Goal: Transaction & Acquisition: Purchase product/service

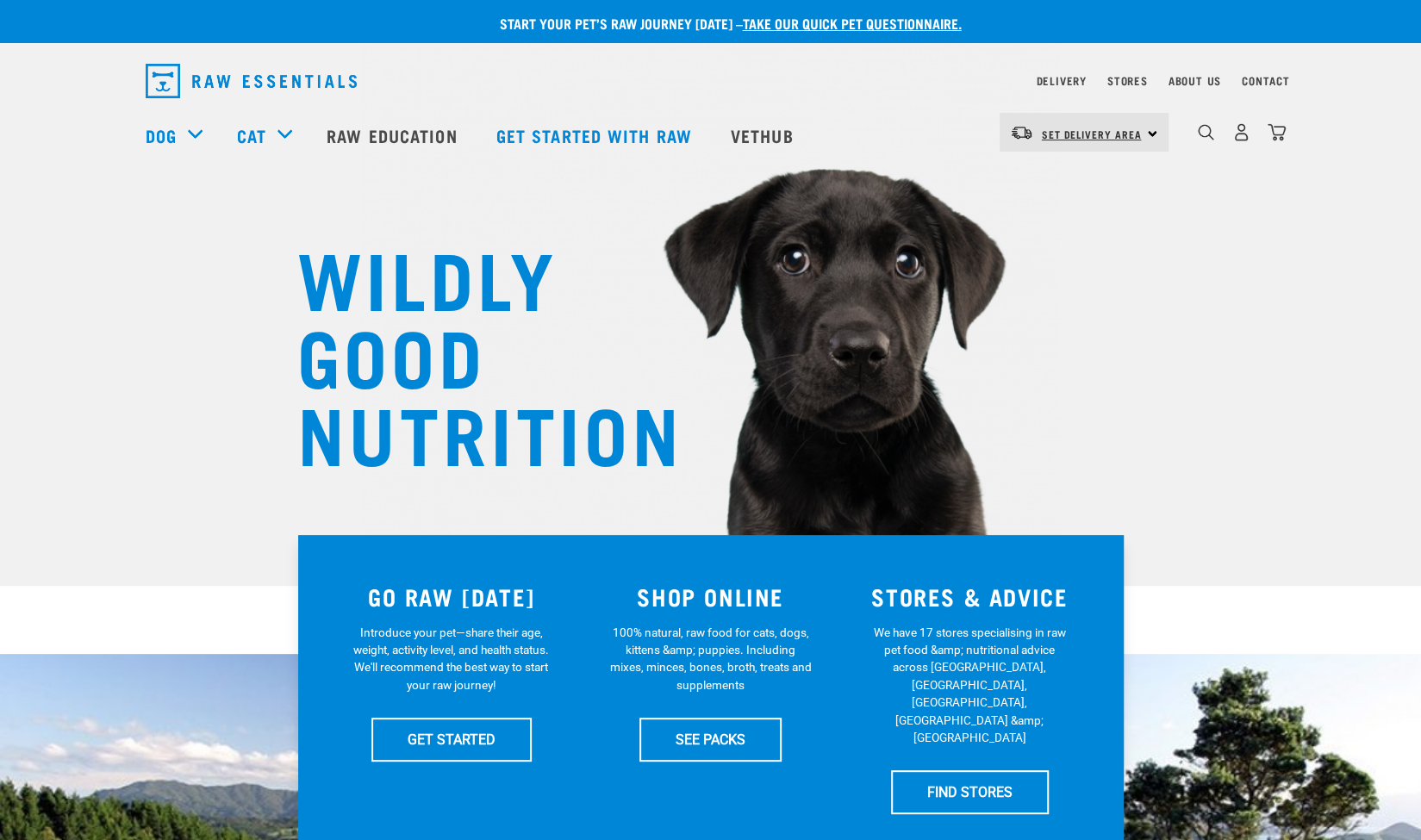
click at [1092, 134] on span "Set Delivery Area" at bounding box center [1091, 134] width 100 height 6
click at [1069, 176] on link "[GEOGRAPHIC_DATA]" at bounding box center [1082, 181] width 165 height 38
click at [1070, 79] on link "Delivery" at bounding box center [1061, 80] width 50 height 6
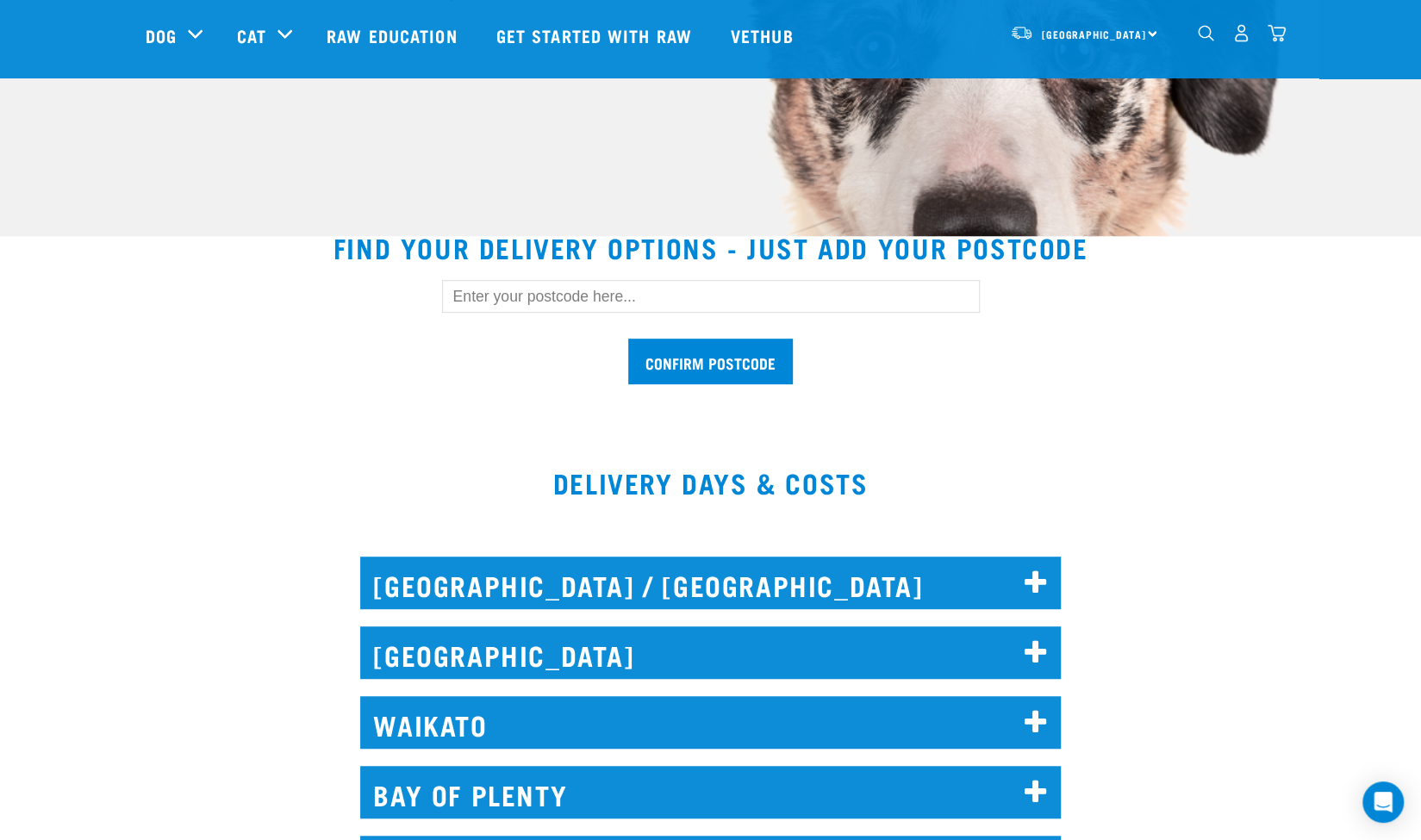
scroll to position [356, 0]
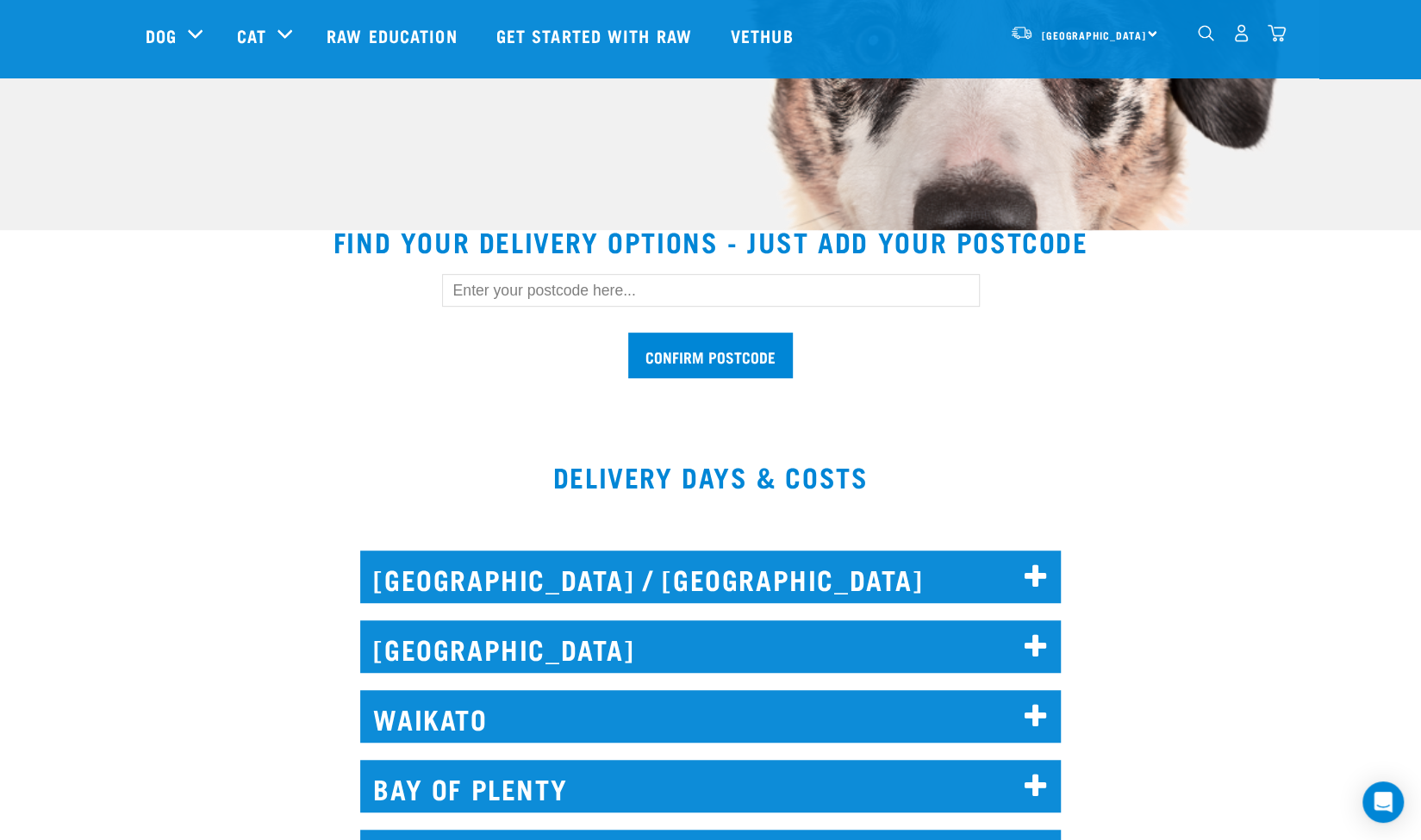
click at [573, 279] on input "text" at bounding box center [711, 290] width 537 height 32
type input "1051"
click at [700, 367] on input "Confirm postcode" at bounding box center [710, 355] width 164 height 46
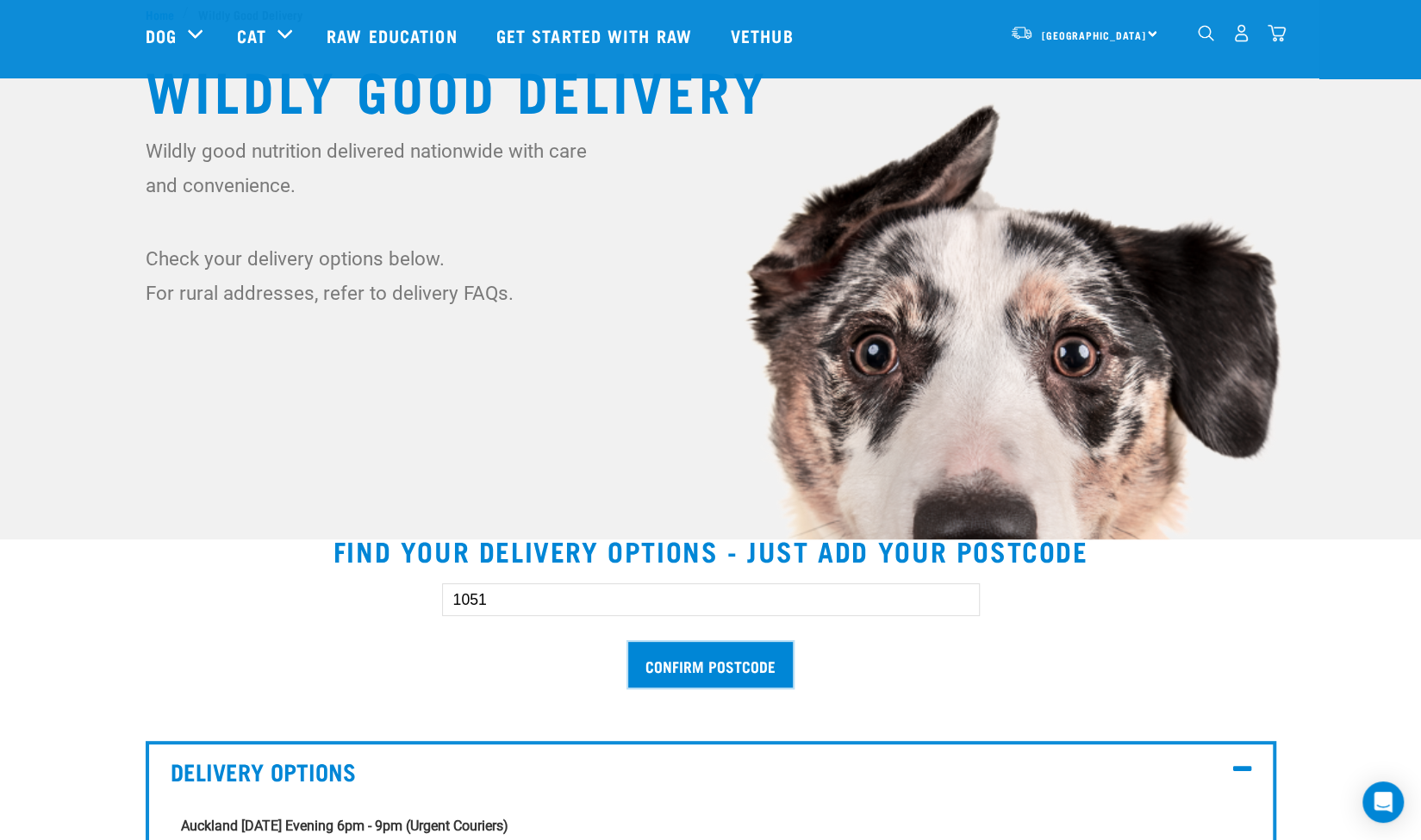
scroll to position [0, 0]
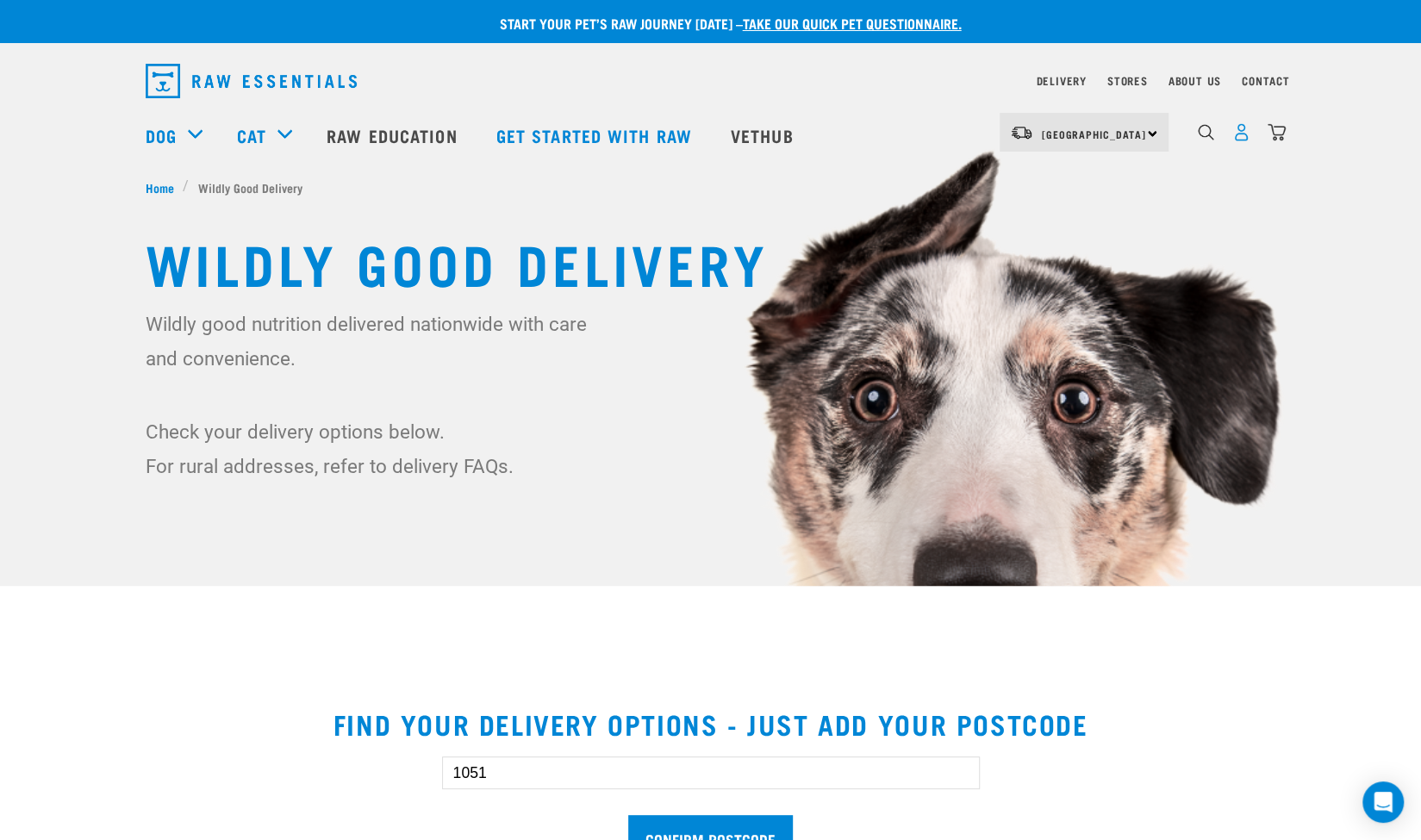
click at [1240, 138] on img "dropdown navigation" at bounding box center [1241, 132] width 18 height 18
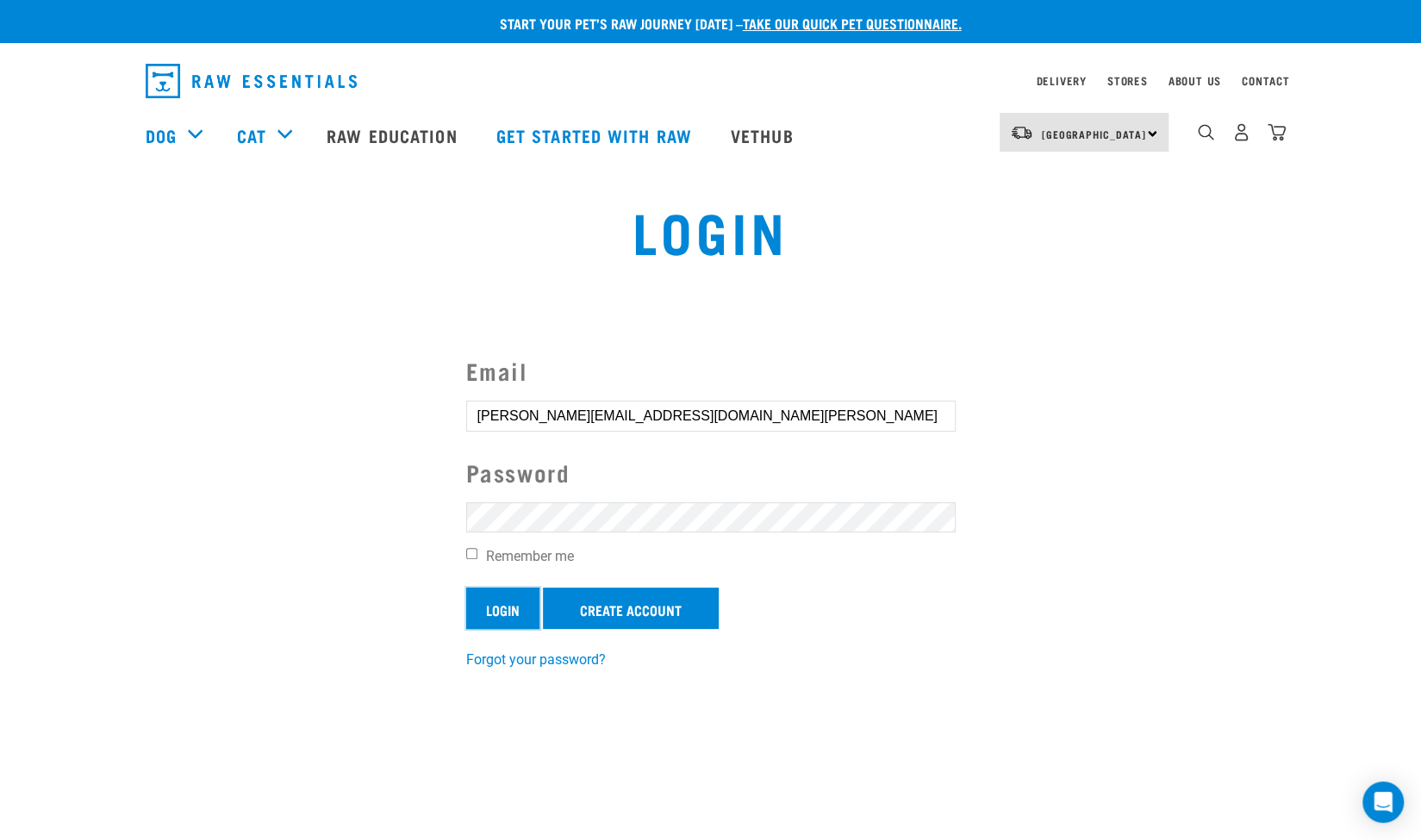
click at [520, 619] on input "Login" at bounding box center [502, 608] width 73 height 41
click at [500, 606] on input "Login" at bounding box center [502, 608] width 73 height 41
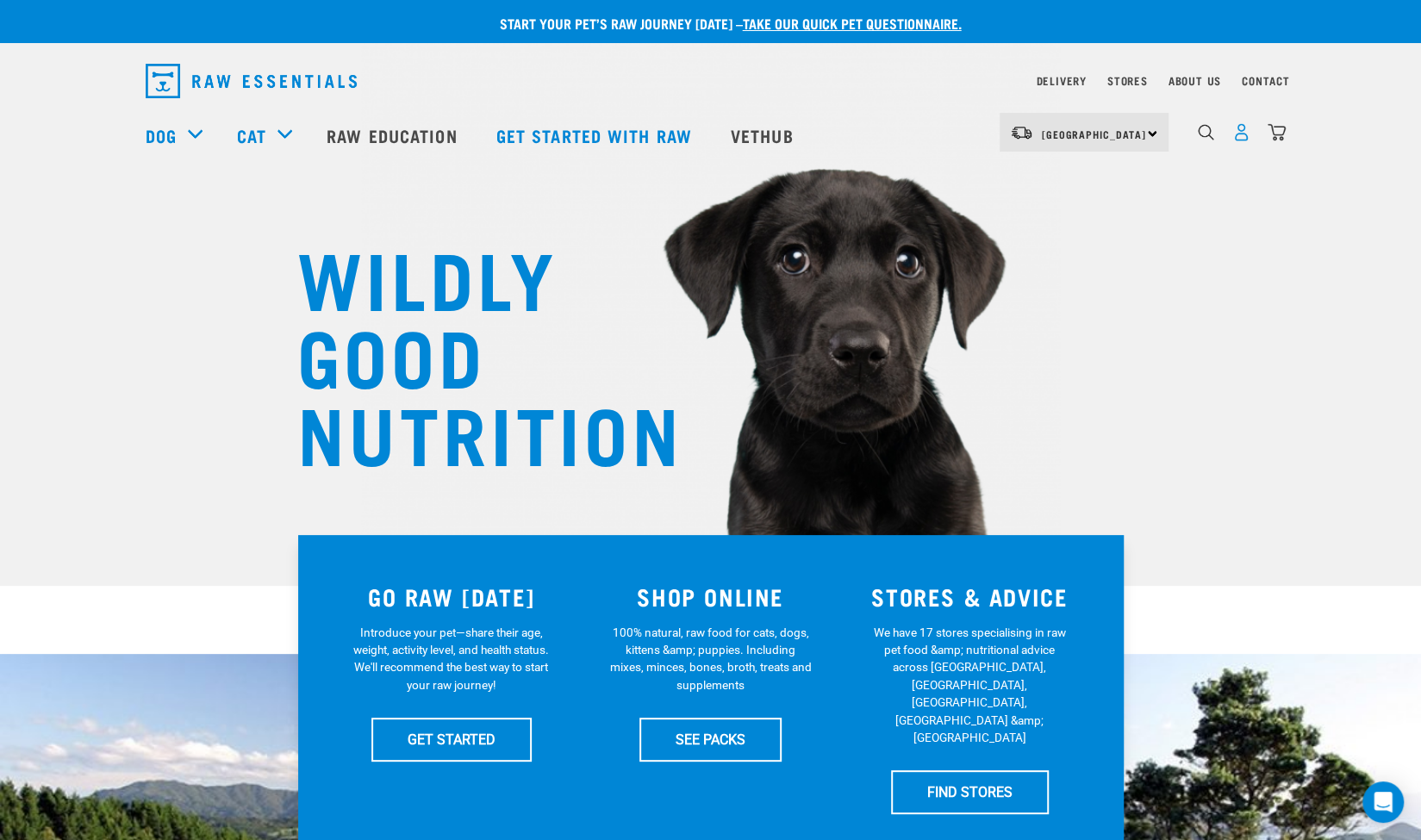
click at [1248, 137] on img "dropdown navigation" at bounding box center [1241, 132] width 18 height 18
click at [1239, 138] on img "dropdown navigation" at bounding box center [1241, 132] width 18 height 18
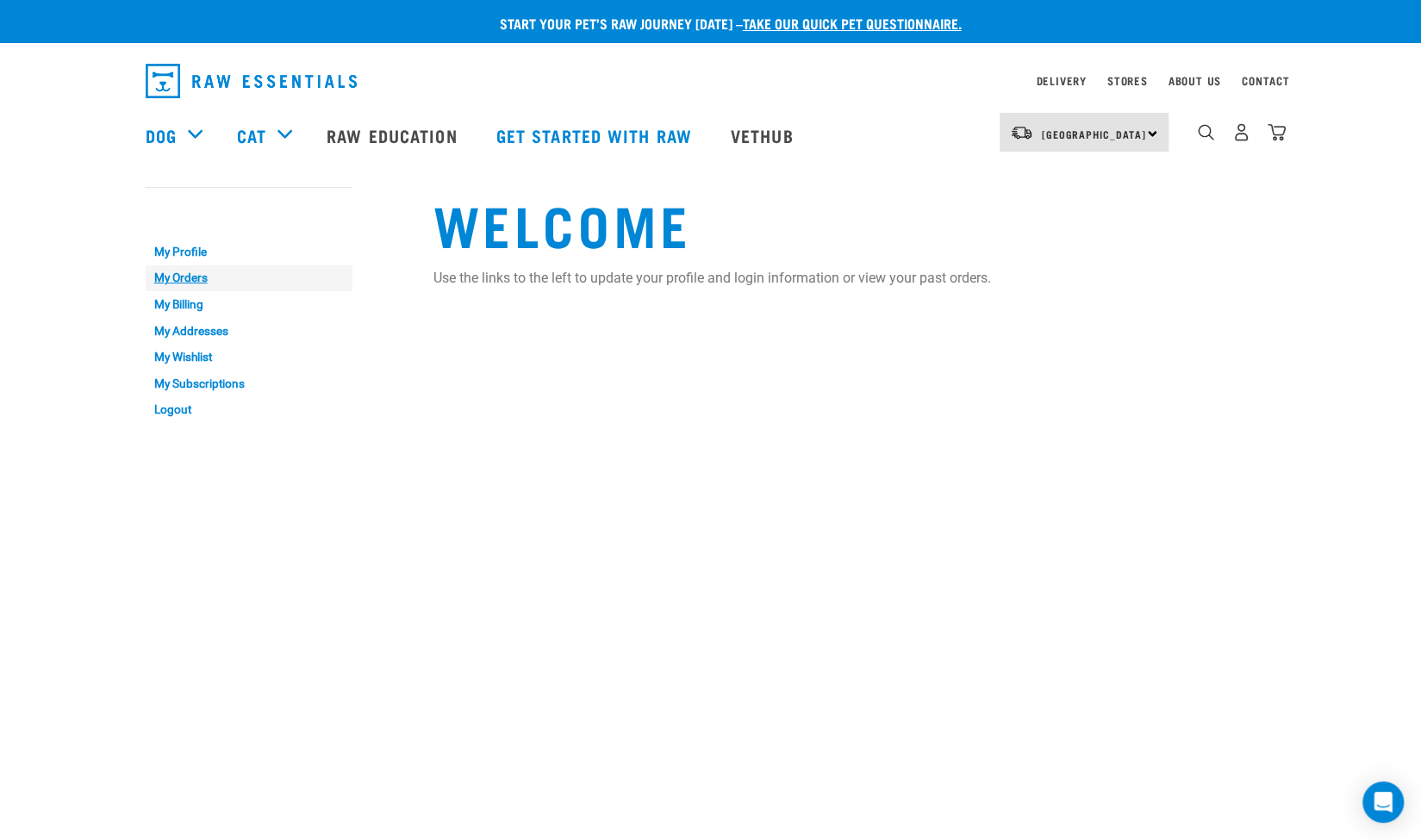
click at [190, 278] on link "My Orders" at bounding box center [249, 279] width 207 height 27
click at [157, 277] on link "My Orders" at bounding box center [249, 279] width 207 height 27
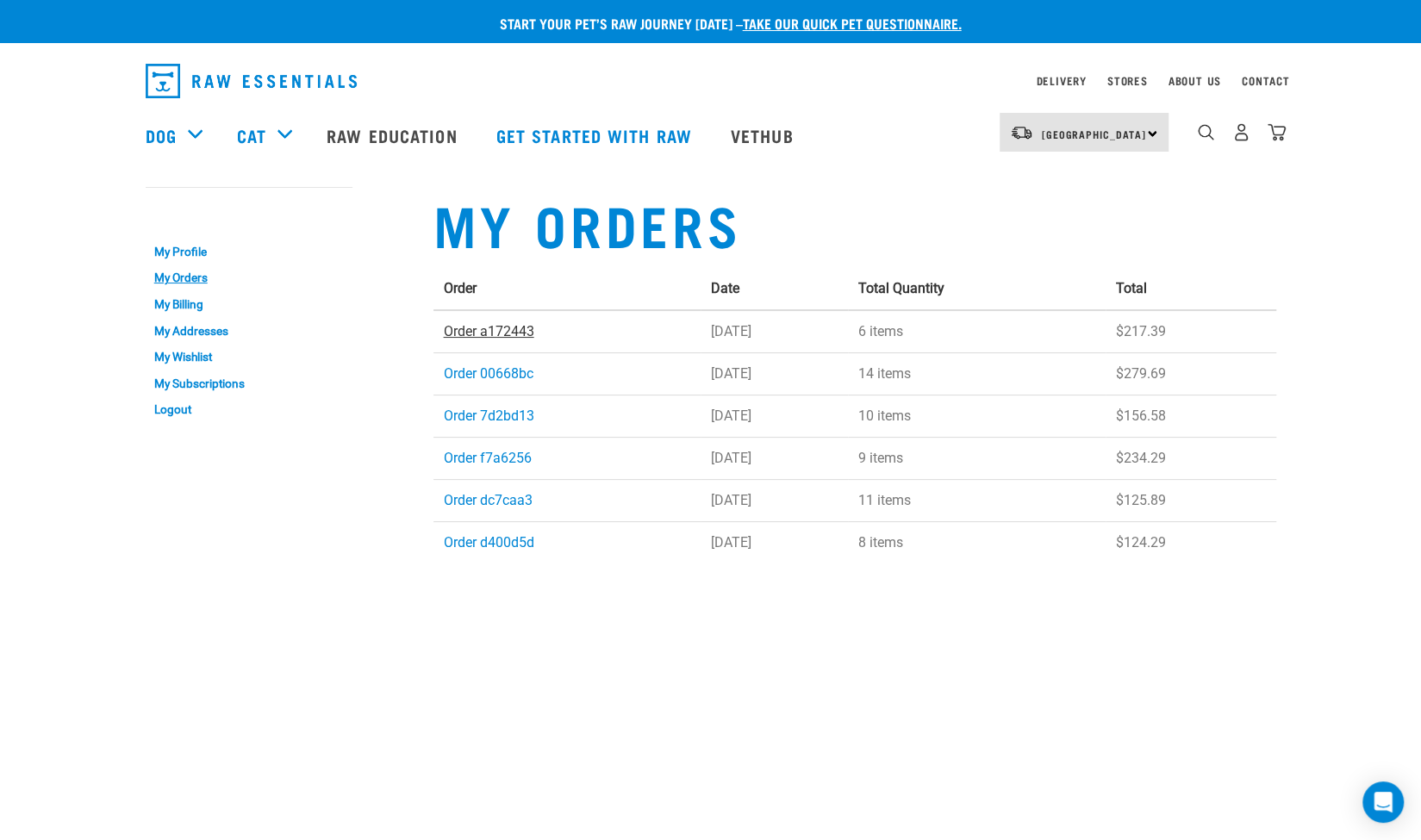
click at [510, 332] on link "Order a172443" at bounding box center [489, 331] width 91 height 16
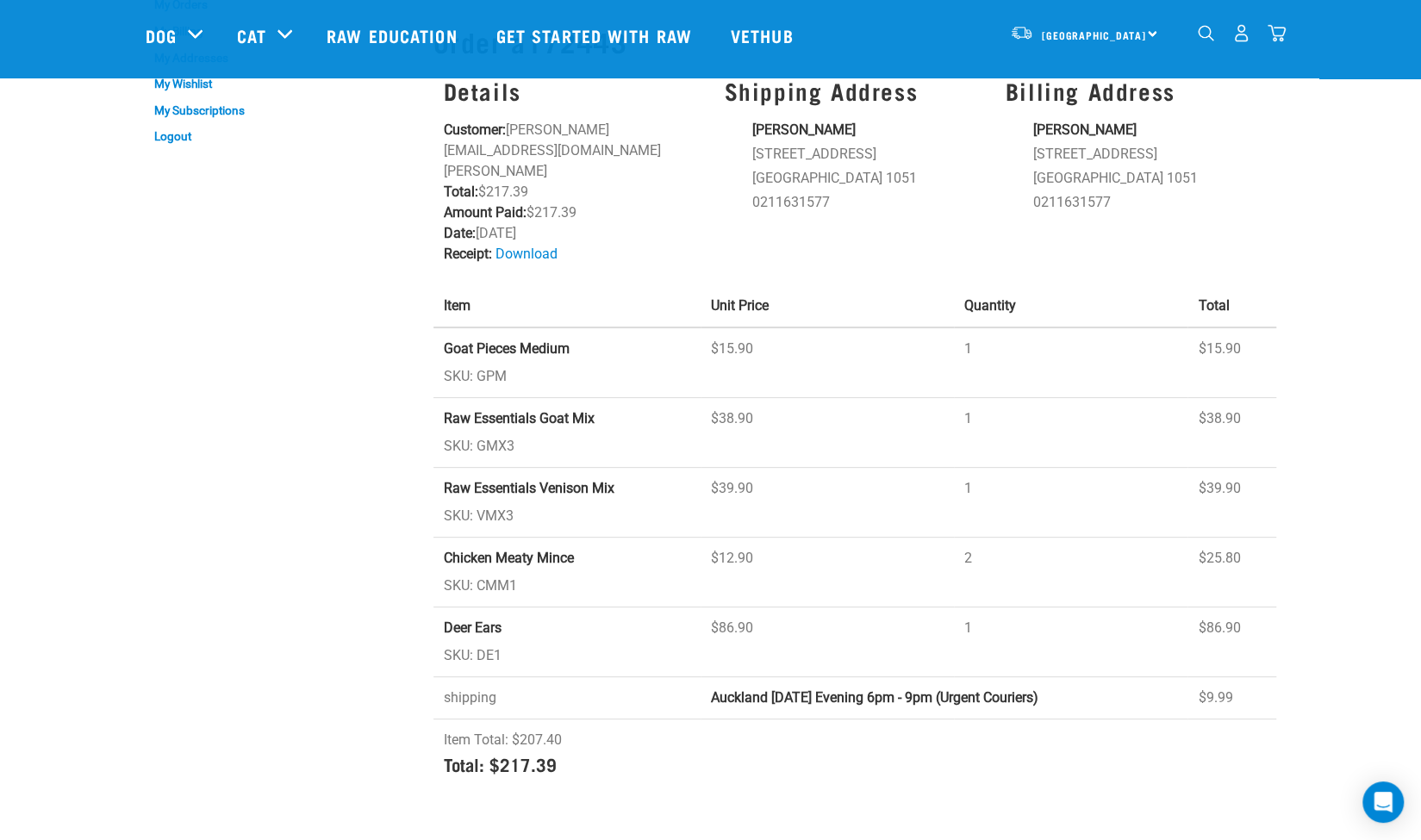
scroll to position [147, 0]
click at [520, 549] on strong "Chicken Meaty Mince" at bounding box center [509, 557] width 130 height 16
click at [468, 536] on td "Chicken Meaty Mince SKU: CMM1" at bounding box center [567, 571] width 268 height 70
click at [445, 549] on strong "Chicken Meaty Mince" at bounding box center [509, 557] width 130 height 16
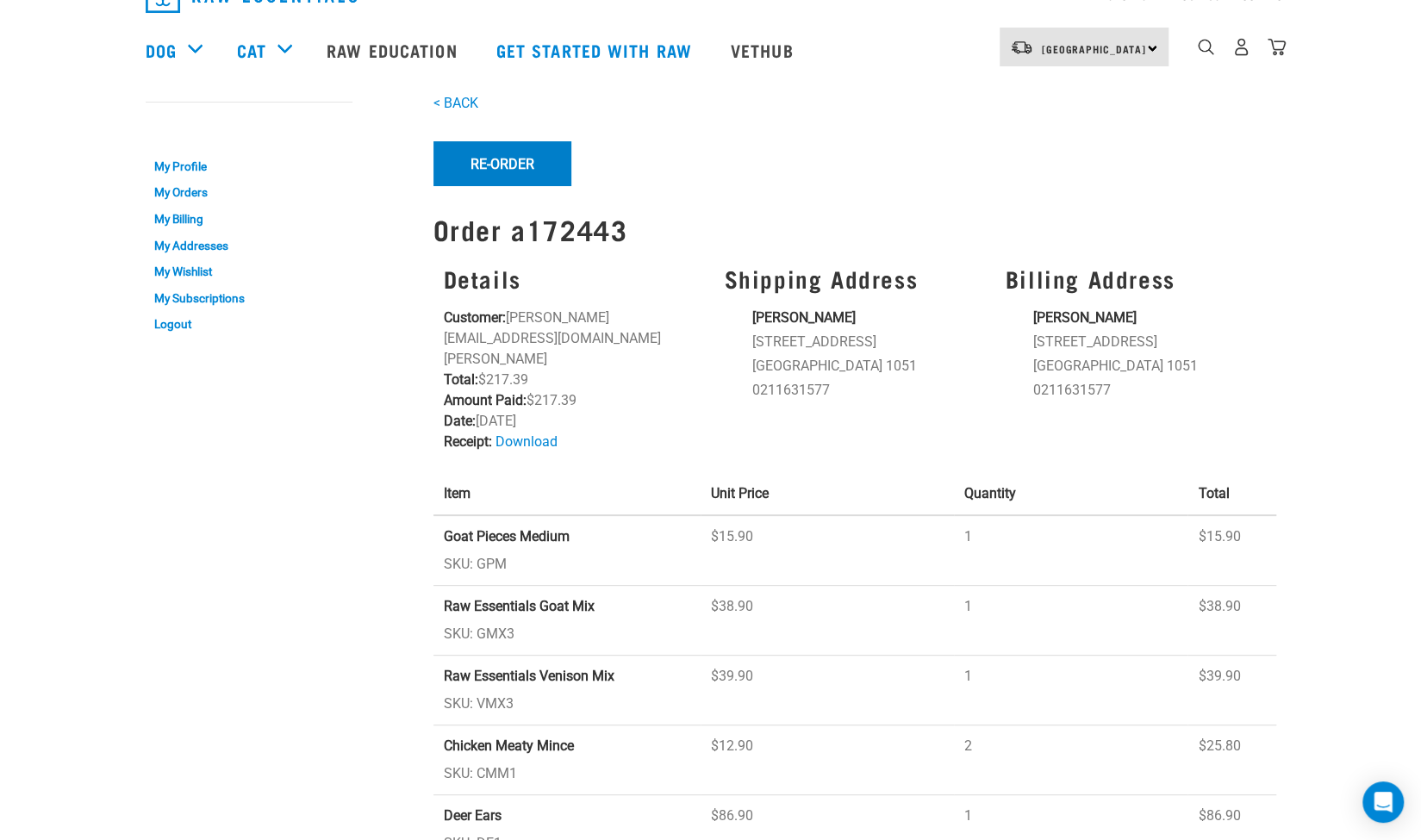
scroll to position [0, 0]
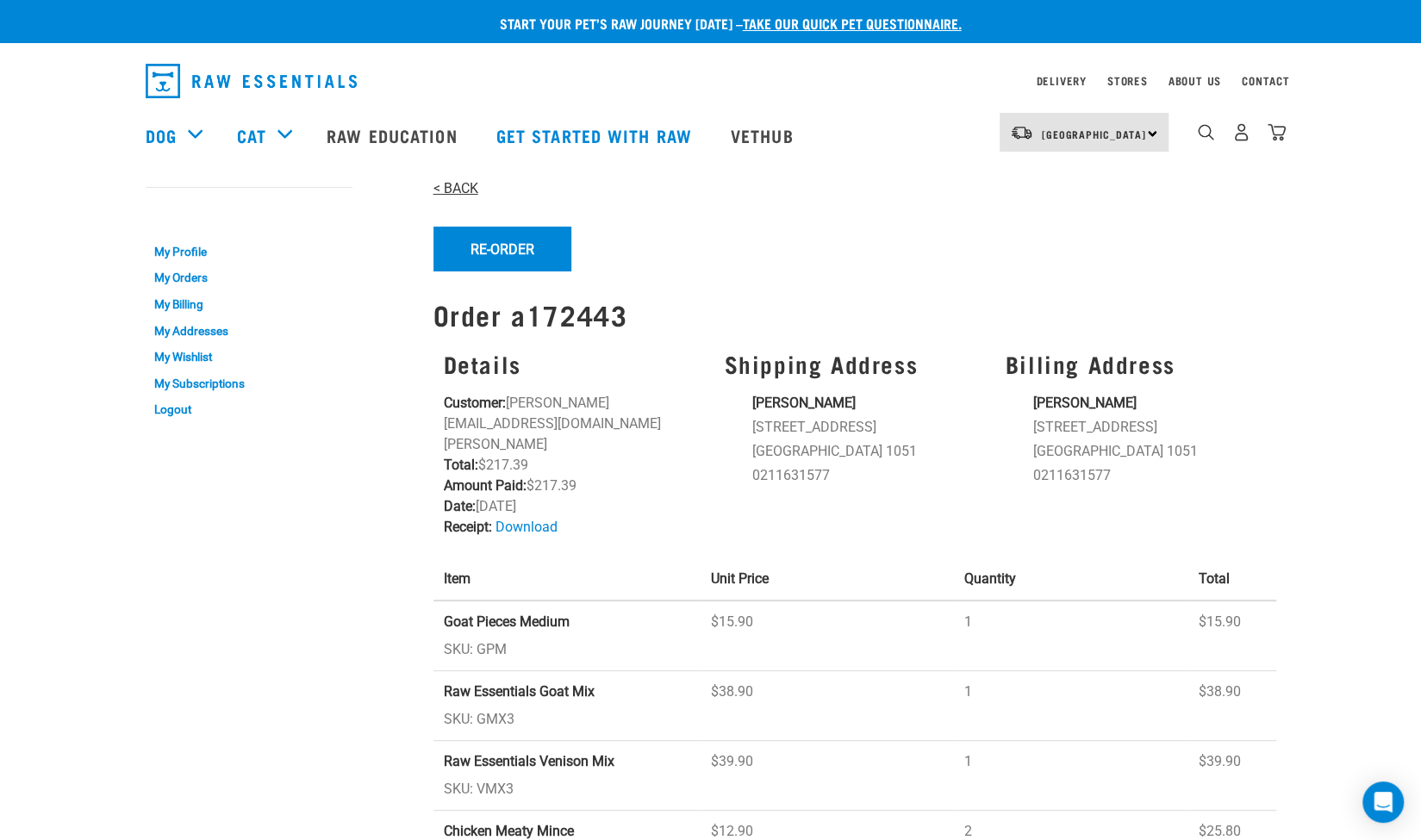
click at [462, 185] on link "< BACK" at bounding box center [456, 188] width 45 height 16
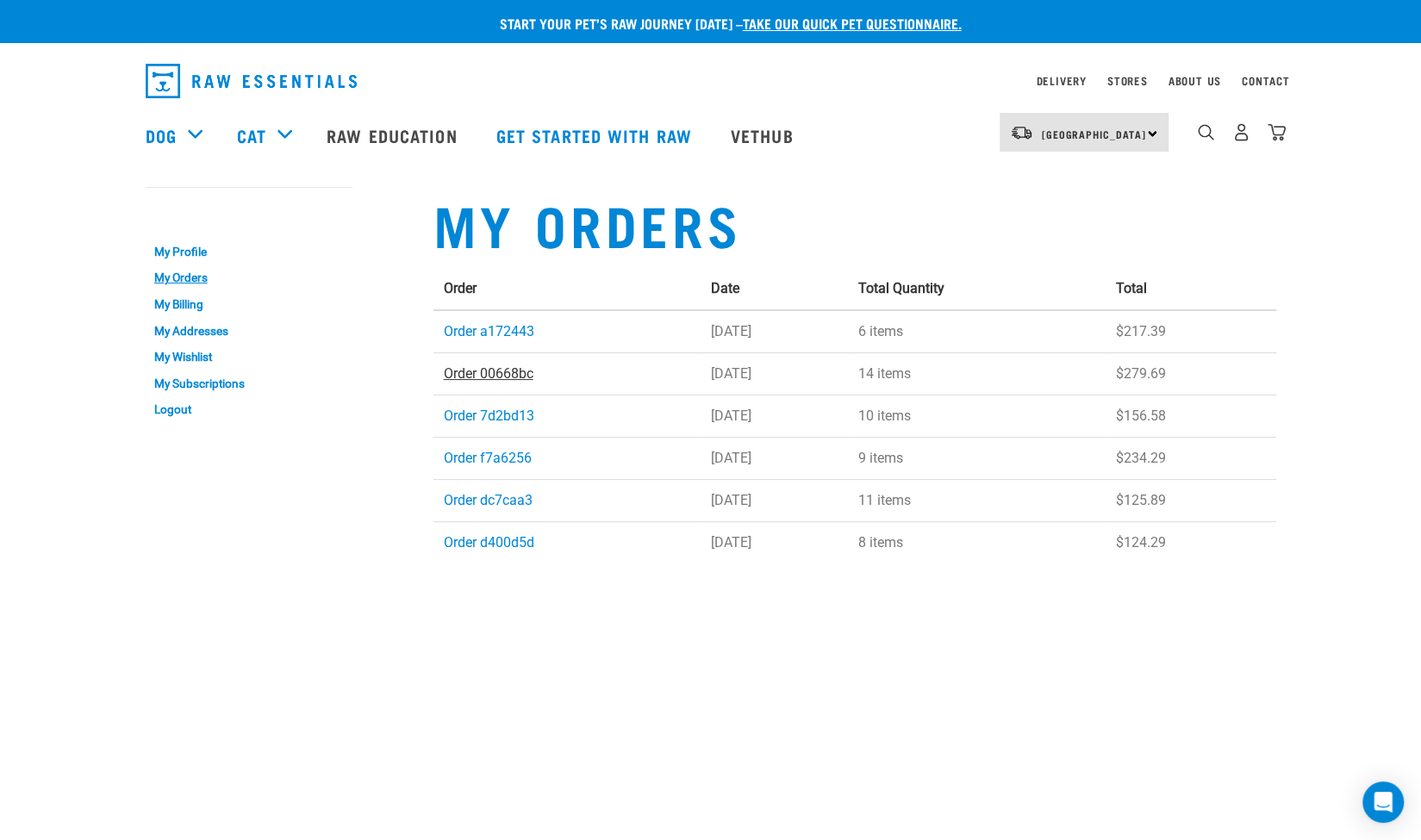
click at [466, 380] on link "Order 00668bc" at bounding box center [489, 373] width 90 height 16
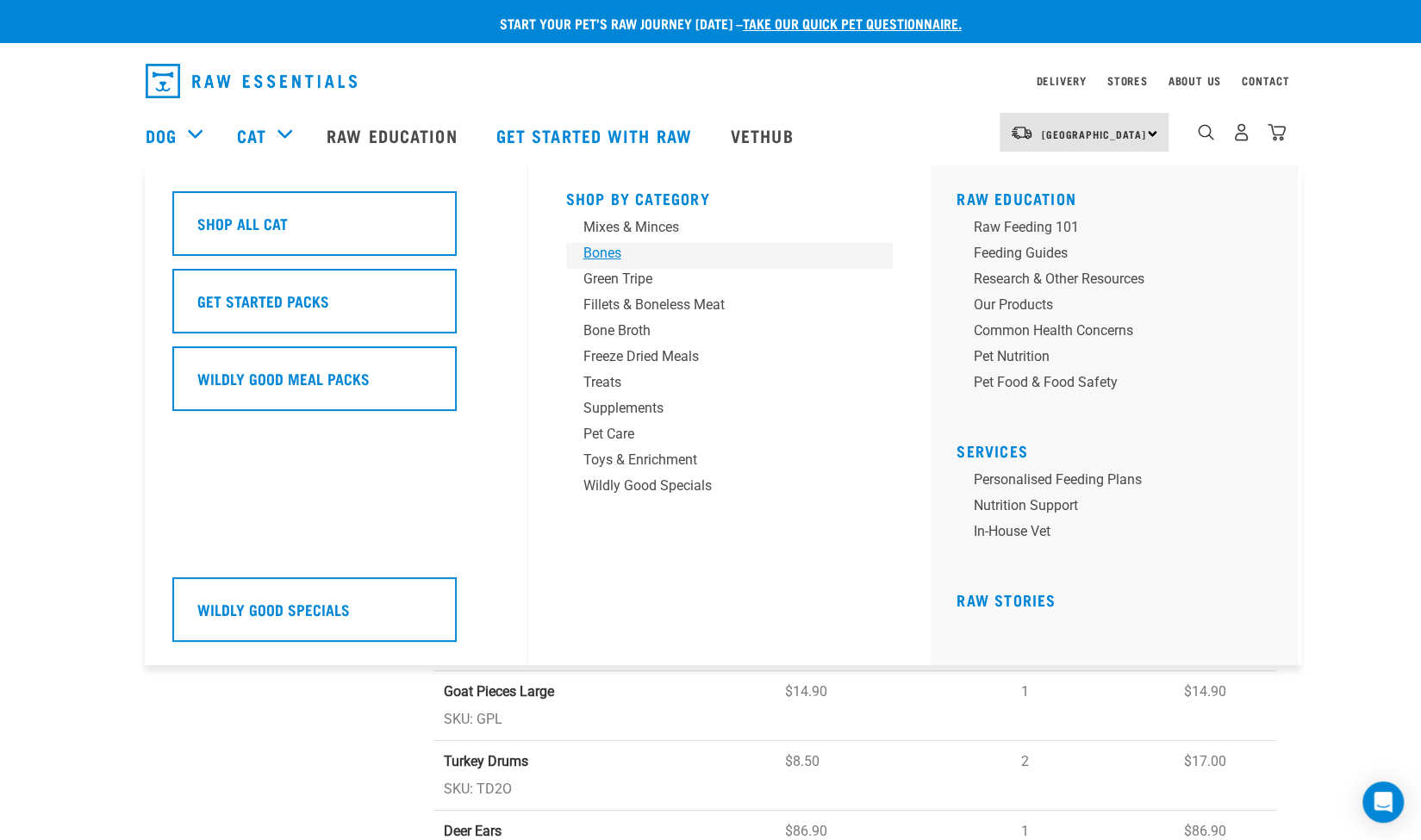
click at [585, 258] on div "Bones" at bounding box center [717, 252] width 269 height 21
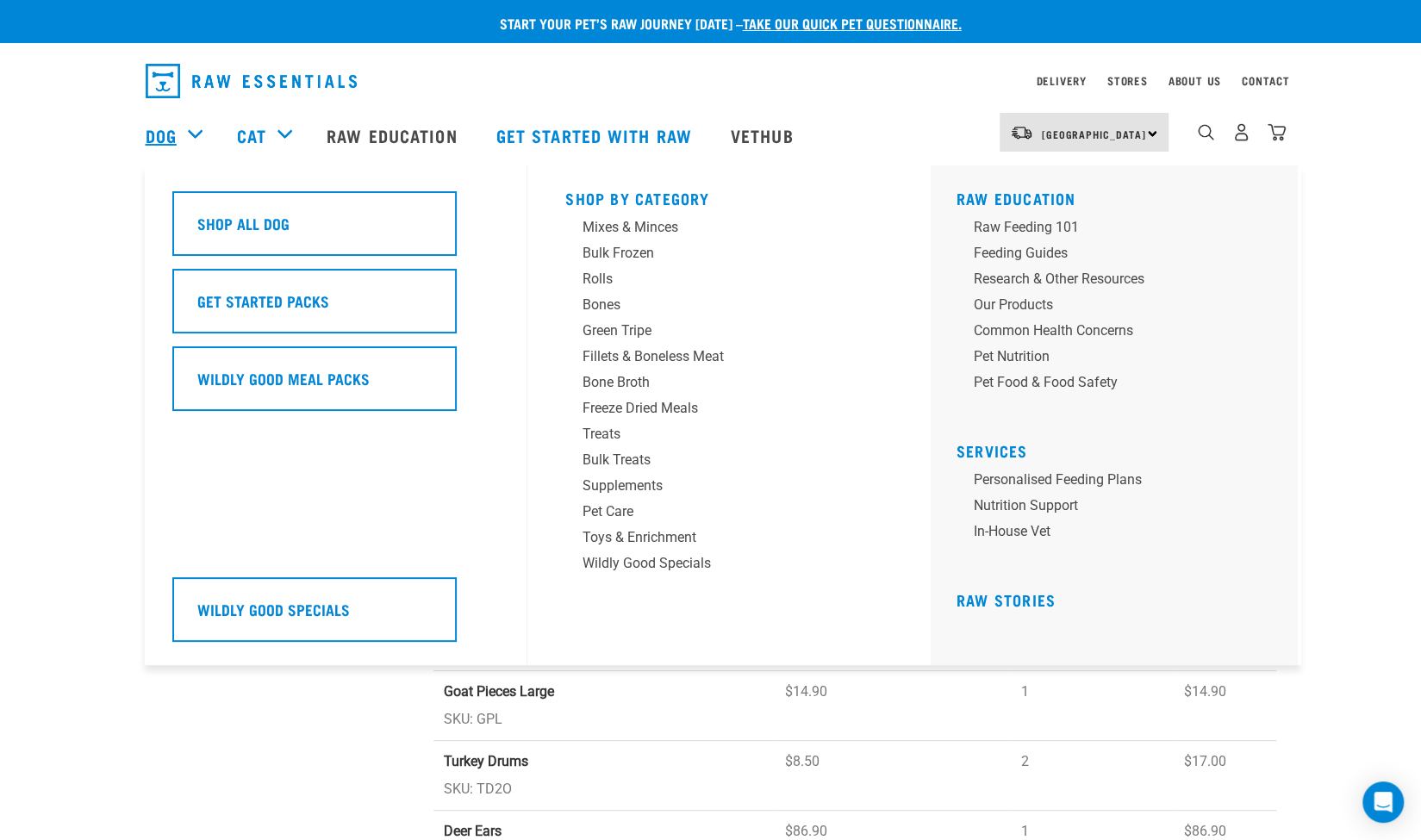
click at [167, 131] on link "Dog" at bounding box center [161, 135] width 31 height 26
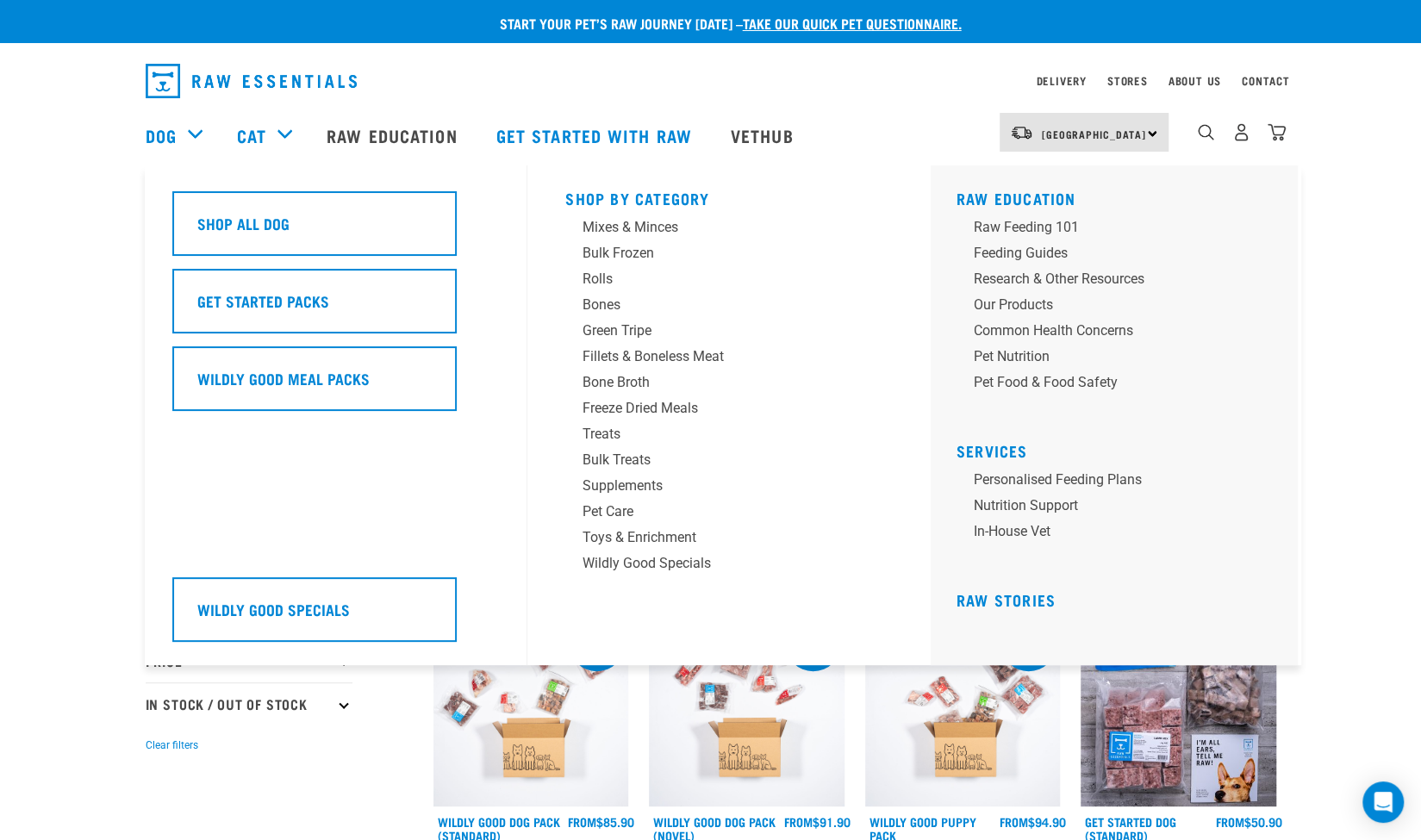
click at [191, 134] on div "Dog" at bounding box center [182, 135] width 74 height 69
click at [599, 308] on div "Bones" at bounding box center [716, 305] width 269 height 21
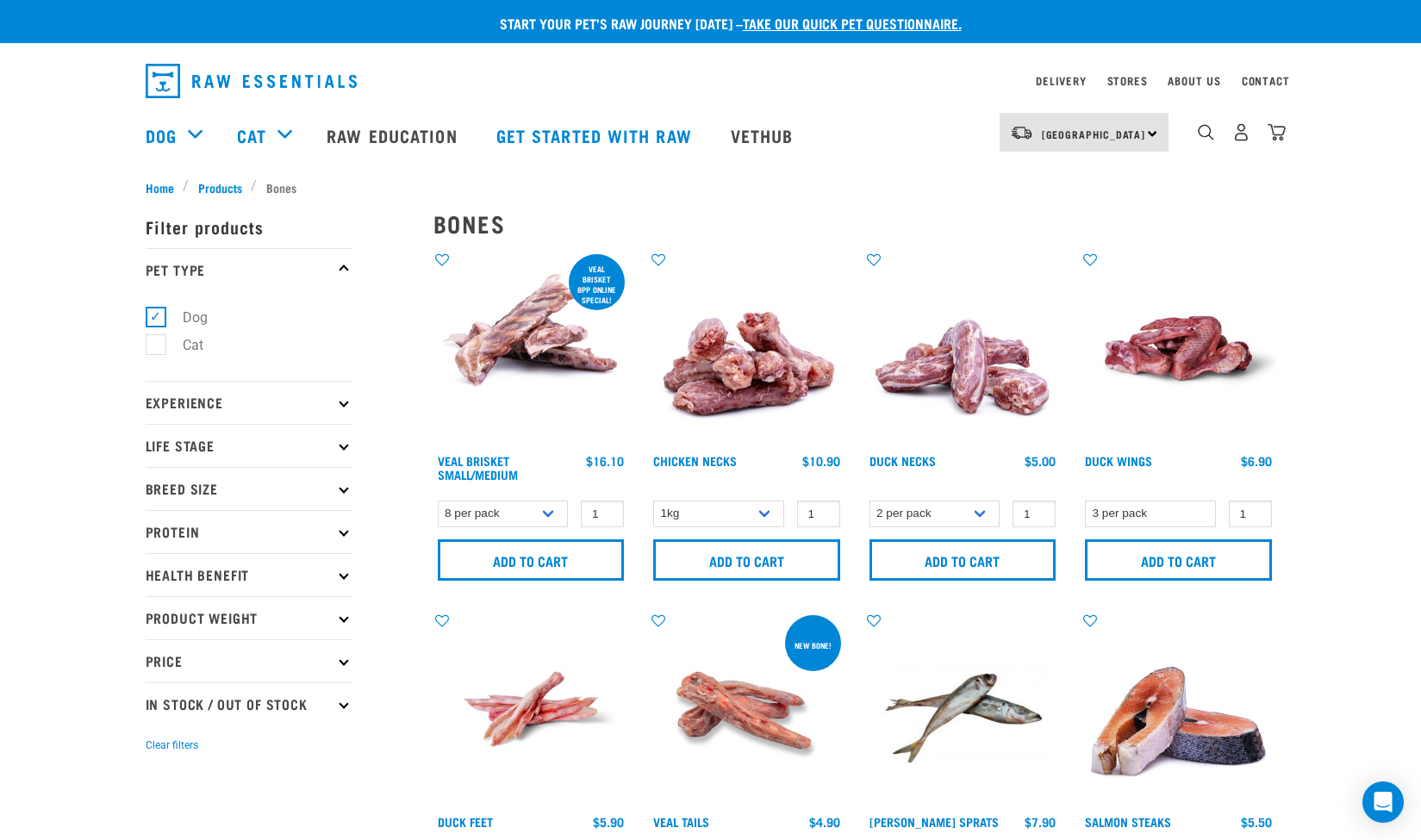
click at [608, 306] on div "Veal Brisket 8pp online special!" at bounding box center [597, 284] width 56 height 57
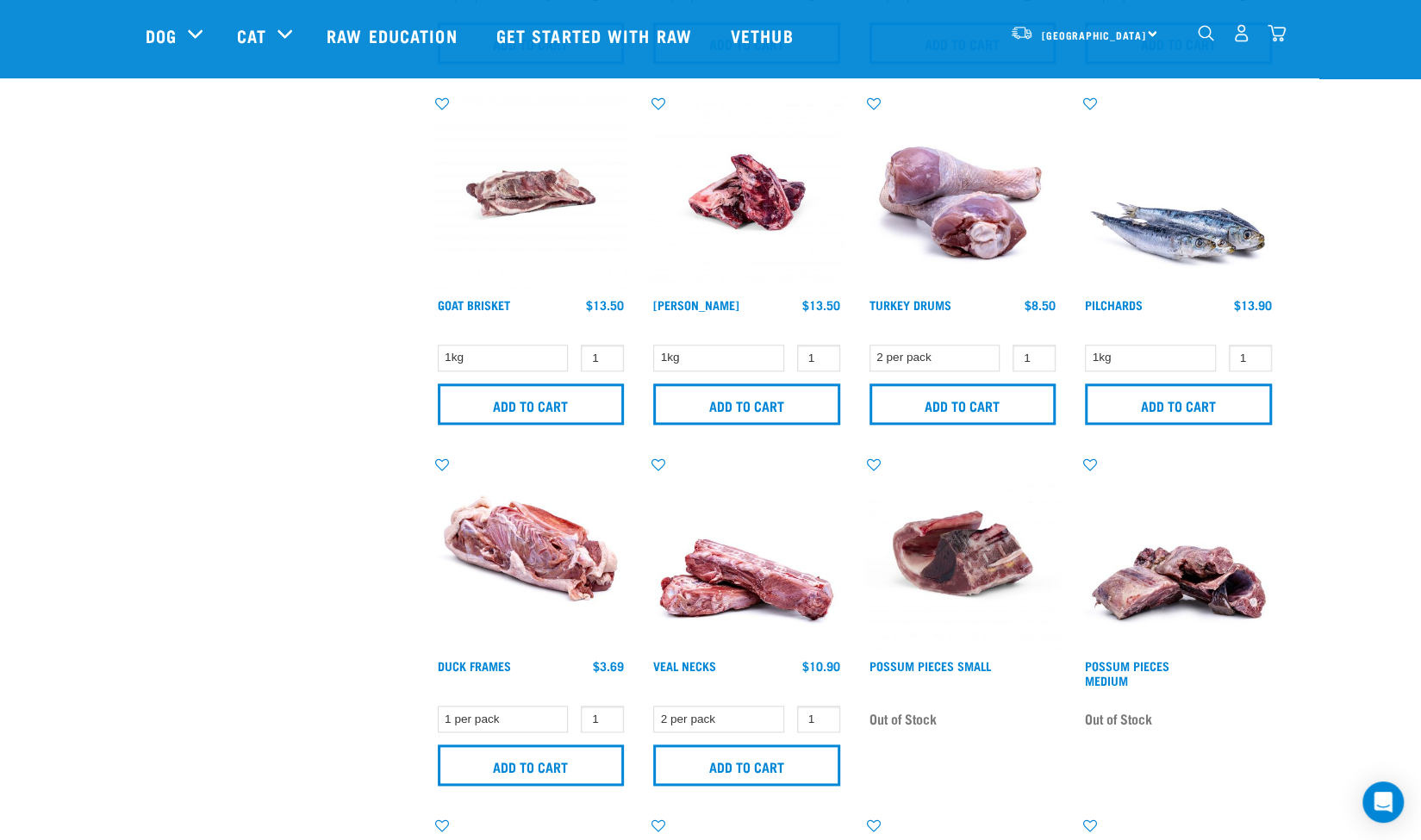
scroll to position [1346, 0]
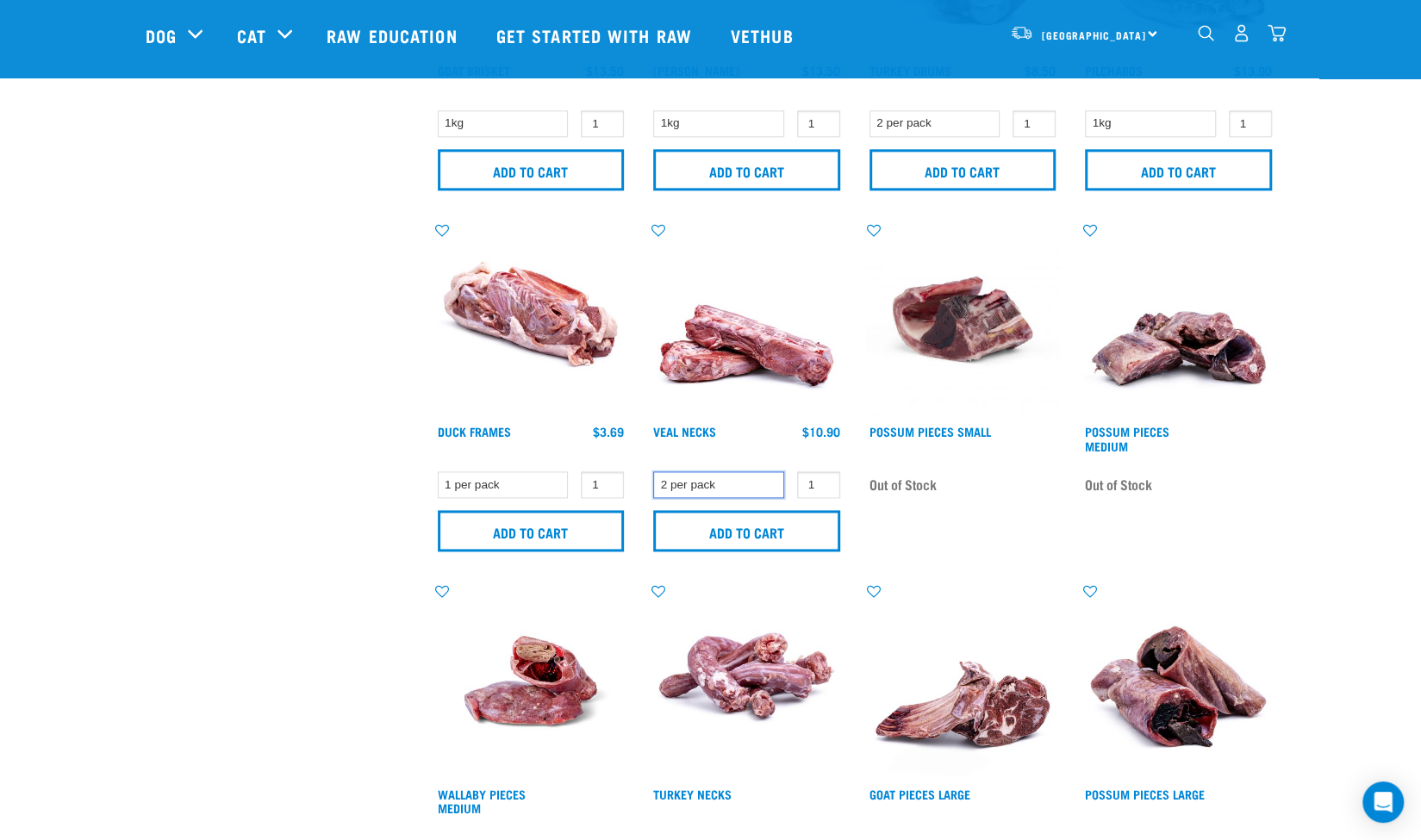
click at [772, 483] on select "2 per pack" at bounding box center [719, 484] width 131 height 27
click at [822, 476] on input "2" at bounding box center [819, 484] width 43 height 27
click at [822, 478] on input "3" at bounding box center [819, 484] width 43 height 27
click at [804, 532] on input "Add to cart" at bounding box center [747, 530] width 187 height 41
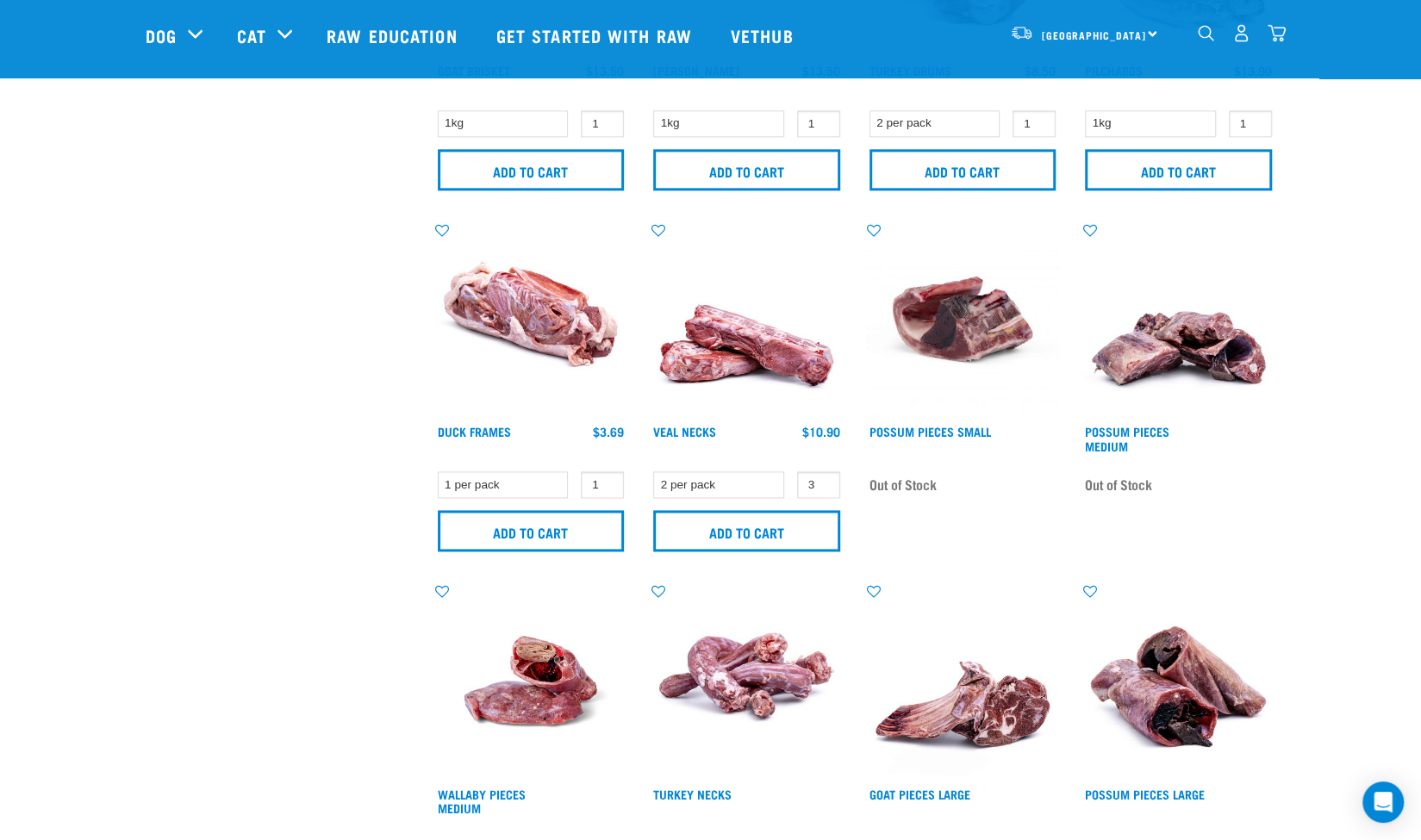
click at [0, 600] on article "There are 1 items left in stock of Veal Necks, please remove this item from you…" at bounding box center [0, 420] width 0 height 840
click at [822, 483] on input "2" at bounding box center [819, 484] width 43 height 27
type input "1"
click at [822, 483] on input "1" at bounding box center [819, 484] width 43 height 27
click at [776, 538] on input "Add to cart" at bounding box center [747, 530] width 187 height 41
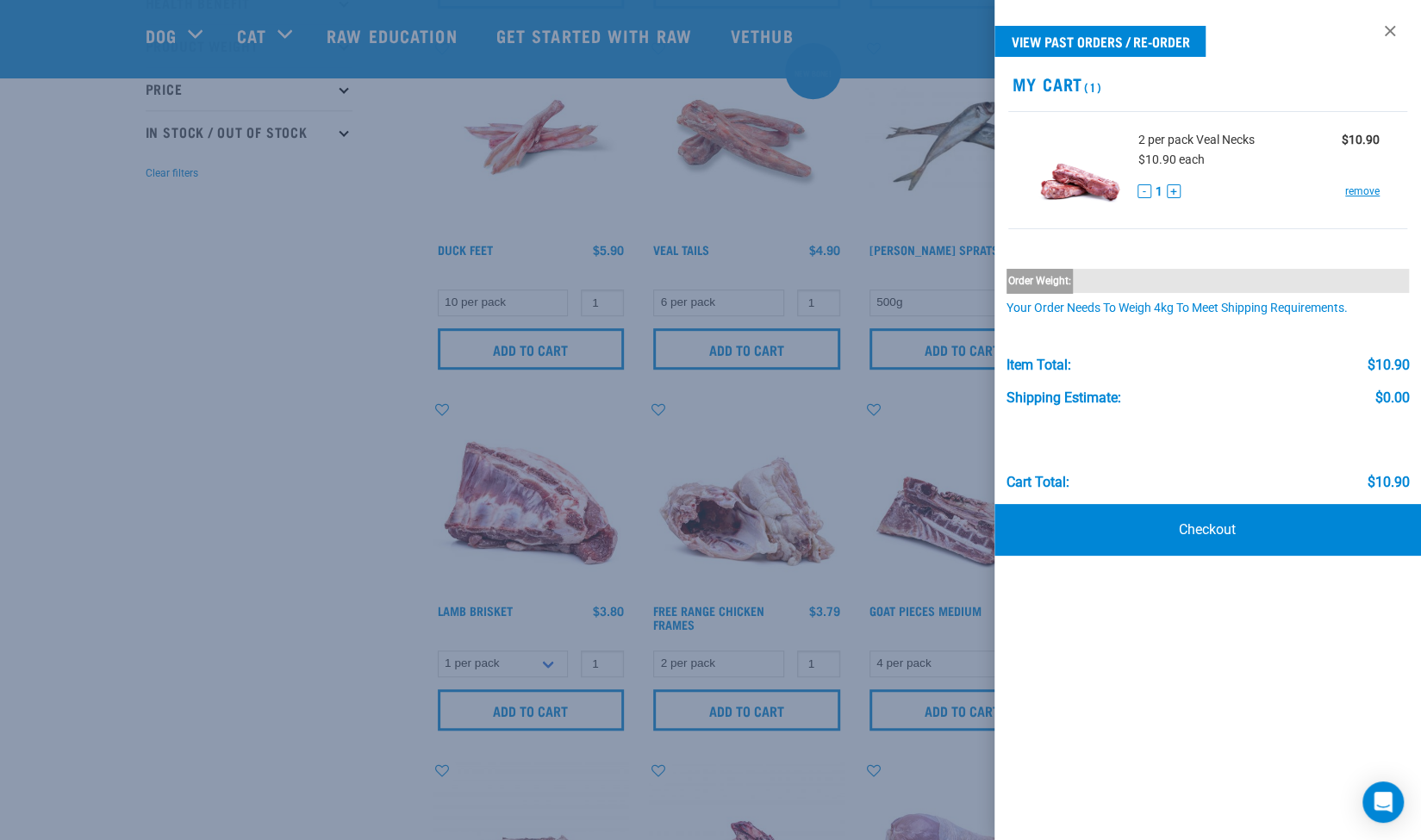
scroll to position [376, 0]
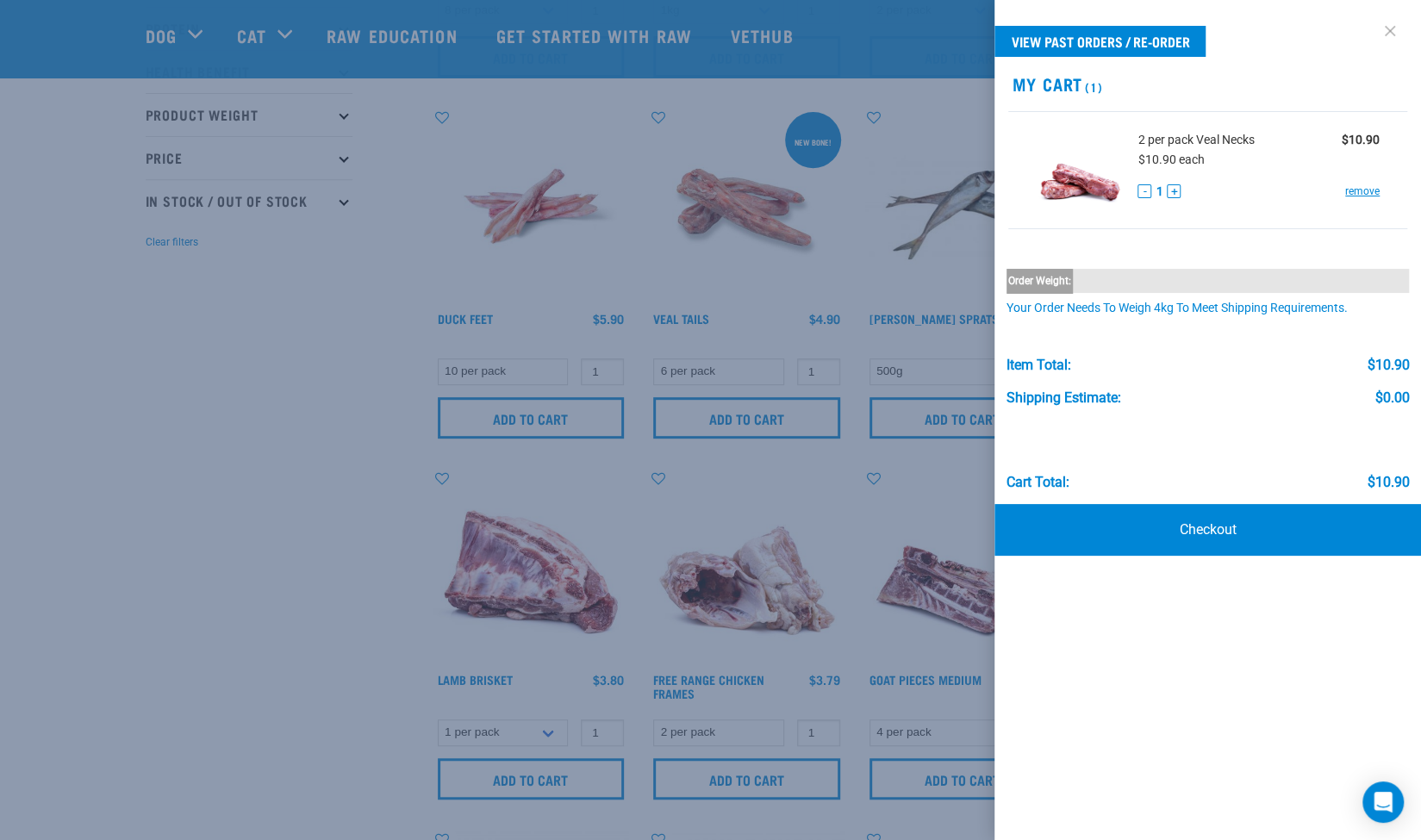
click at [1392, 34] on link at bounding box center [1390, 31] width 28 height 28
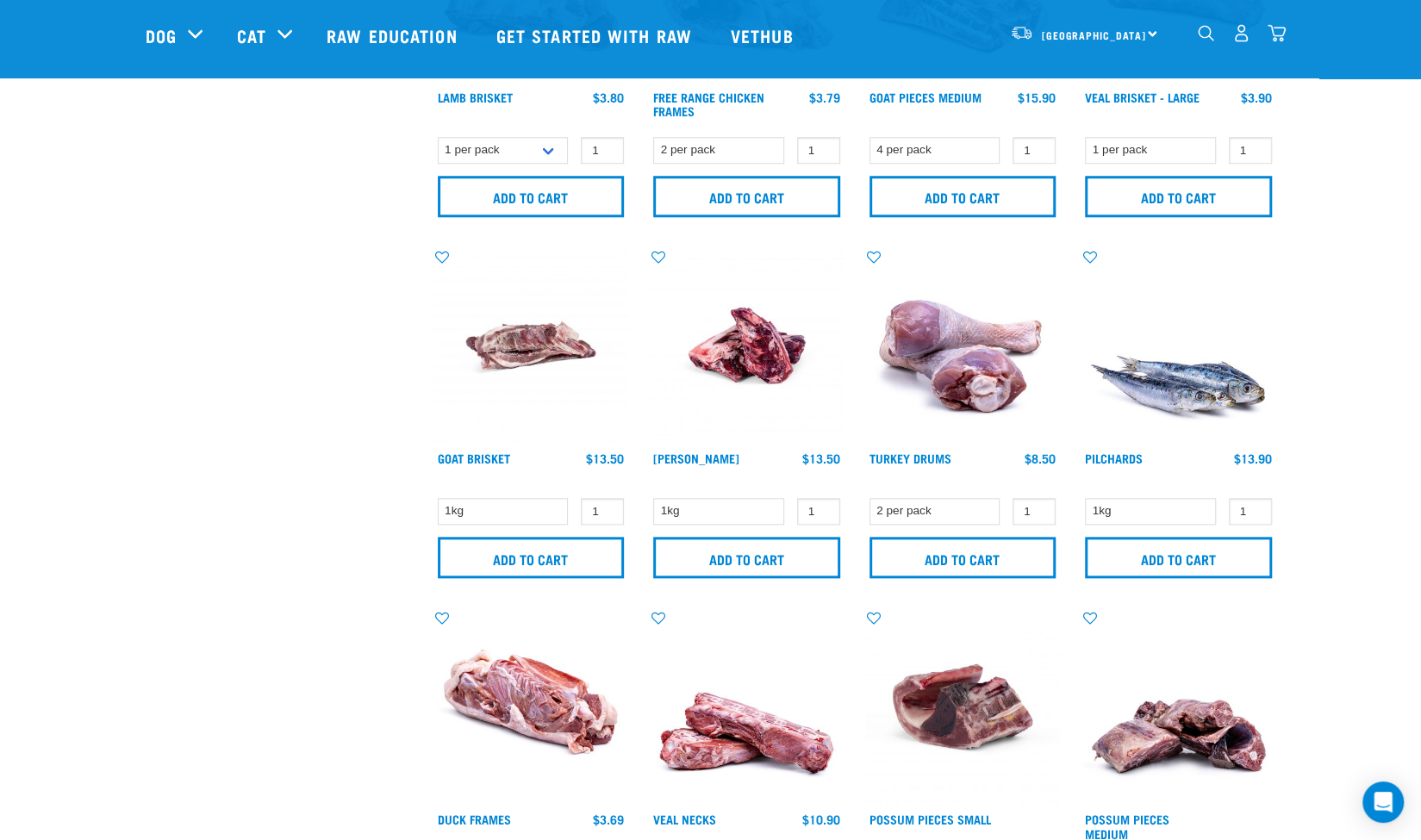
scroll to position [715, 0]
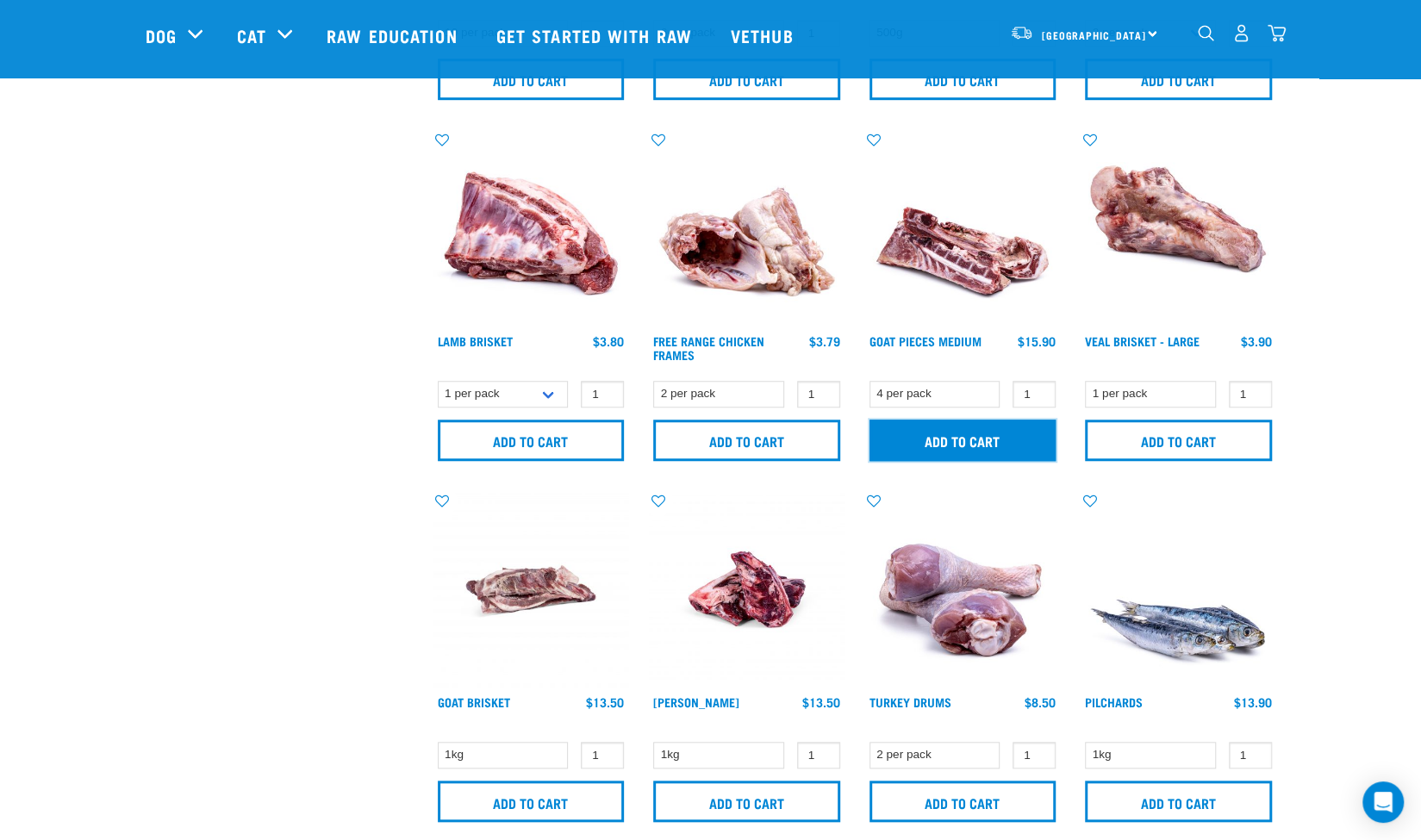
click at [988, 446] on input "Add to cart" at bounding box center [963, 440] width 187 height 41
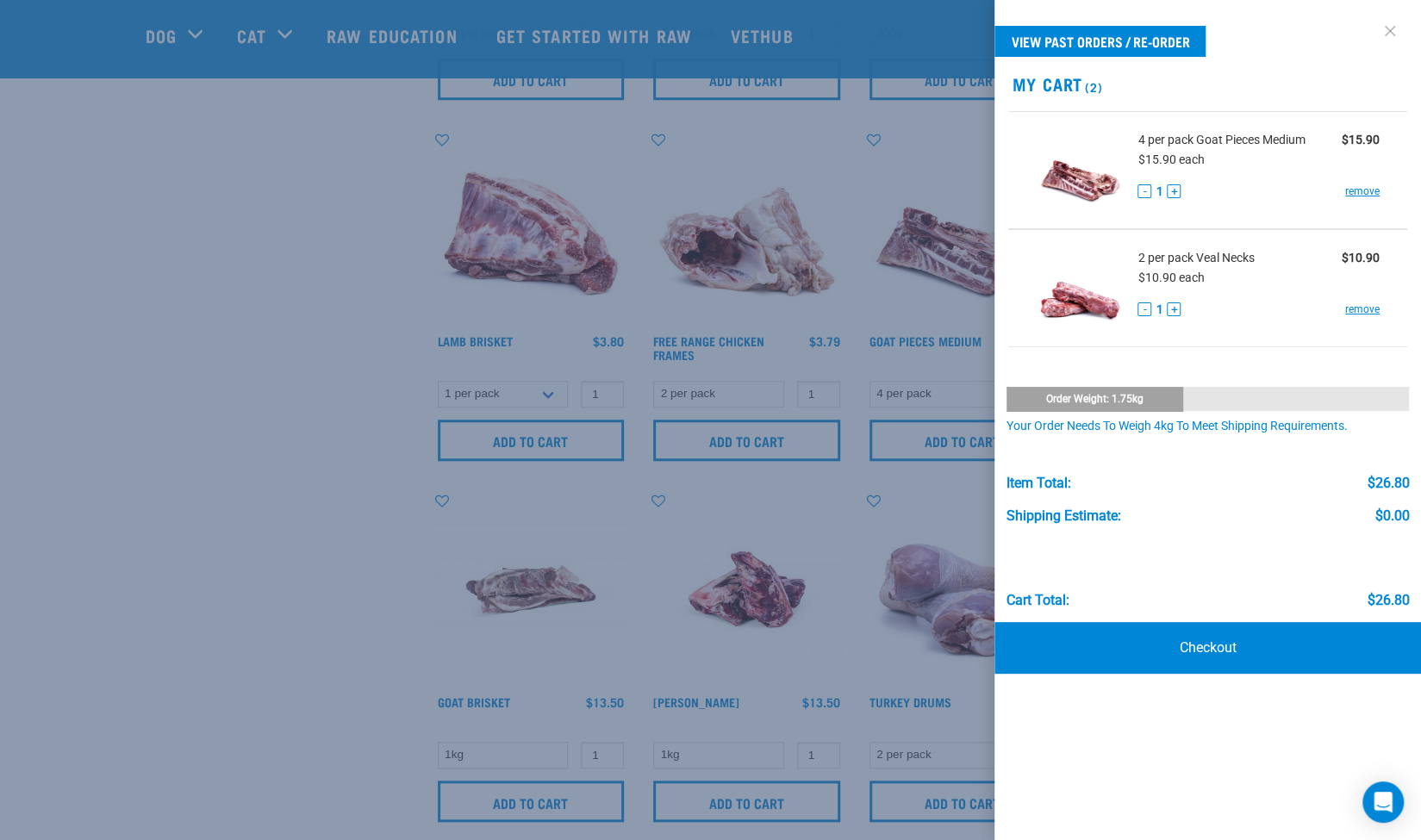
click at [1387, 31] on link at bounding box center [1390, 31] width 28 height 28
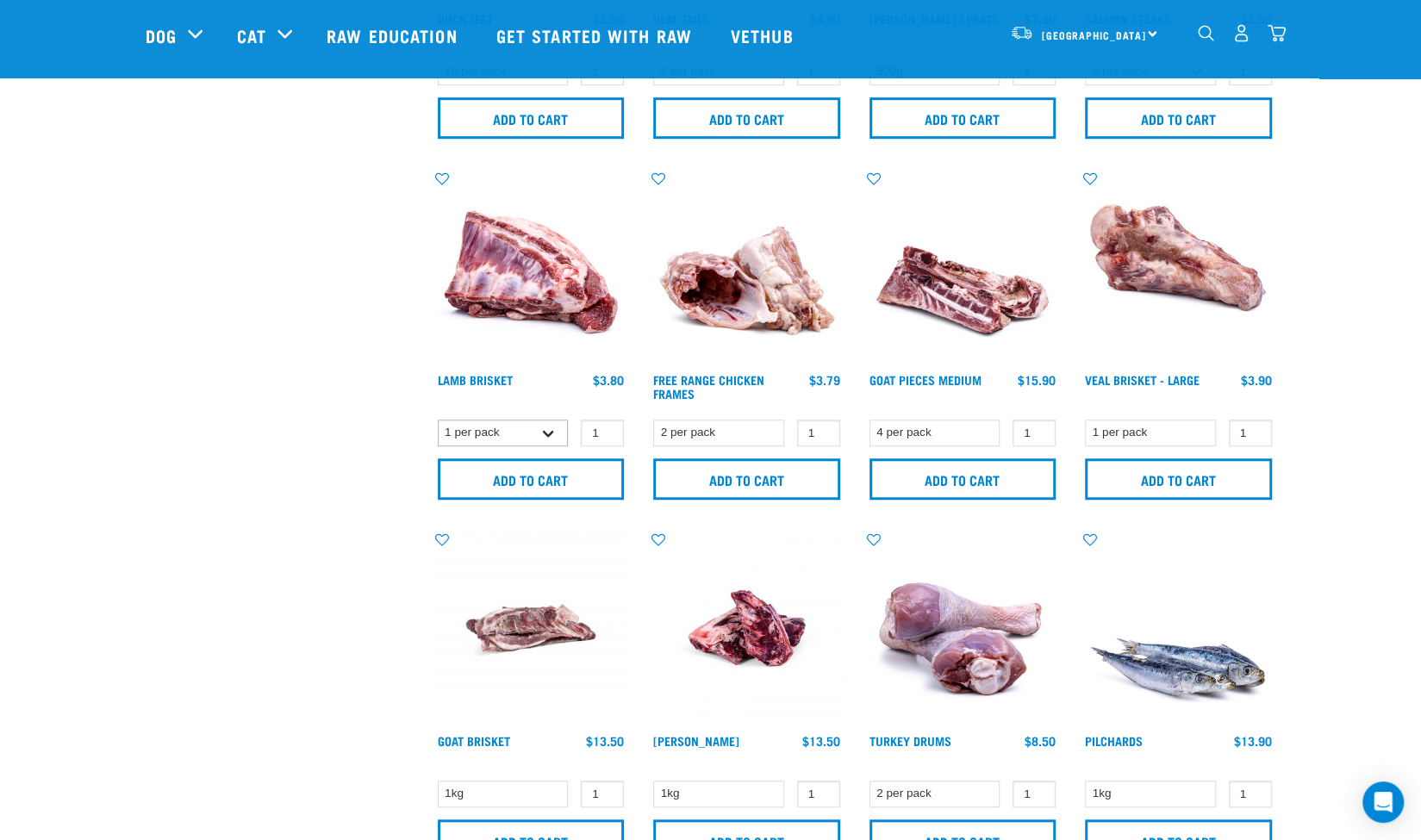
scroll to position [676, 0]
click at [1195, 474] on input "Add to cart" at bounding box center [1178, 478] width 187 height 41
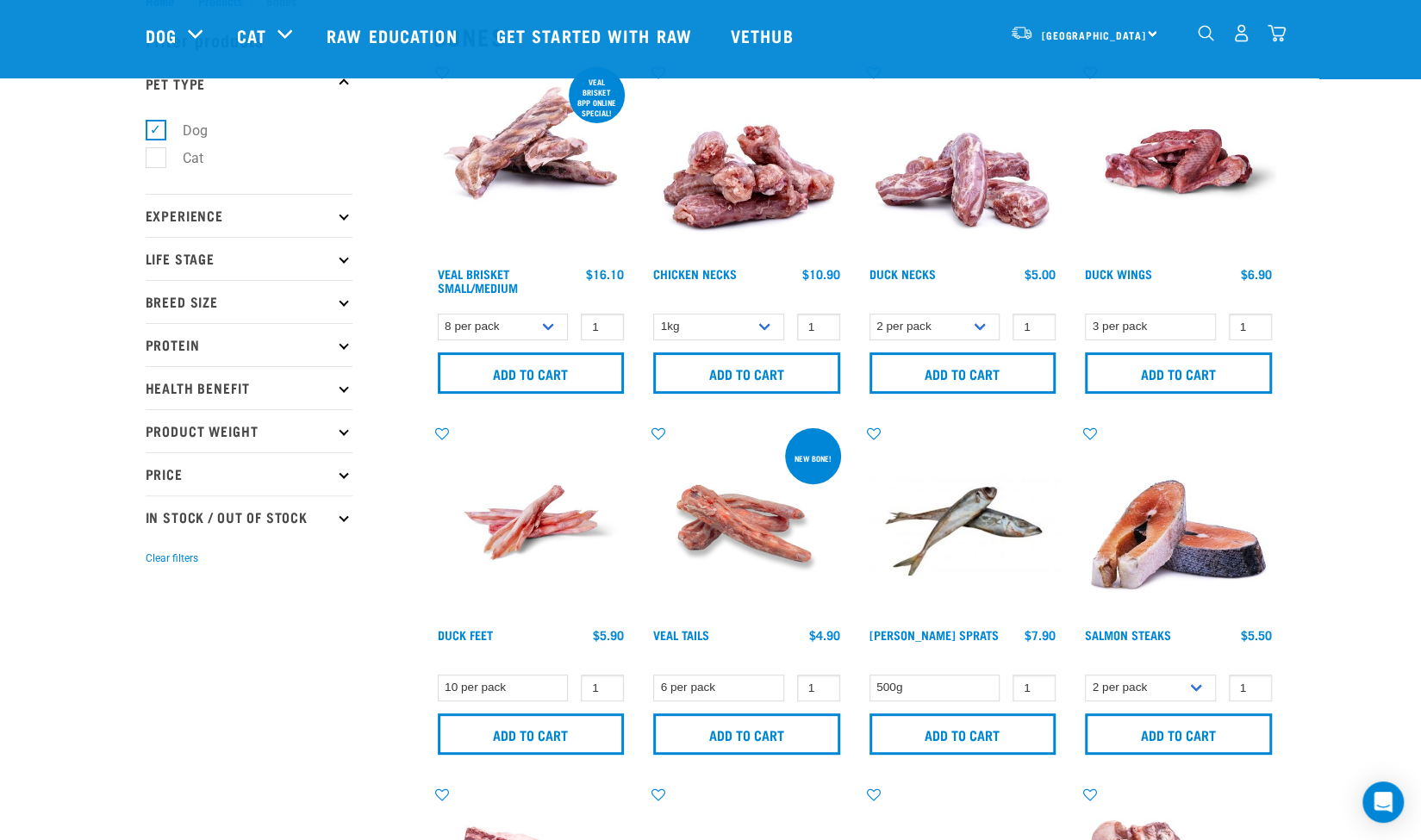
scroll to position [56, 0]
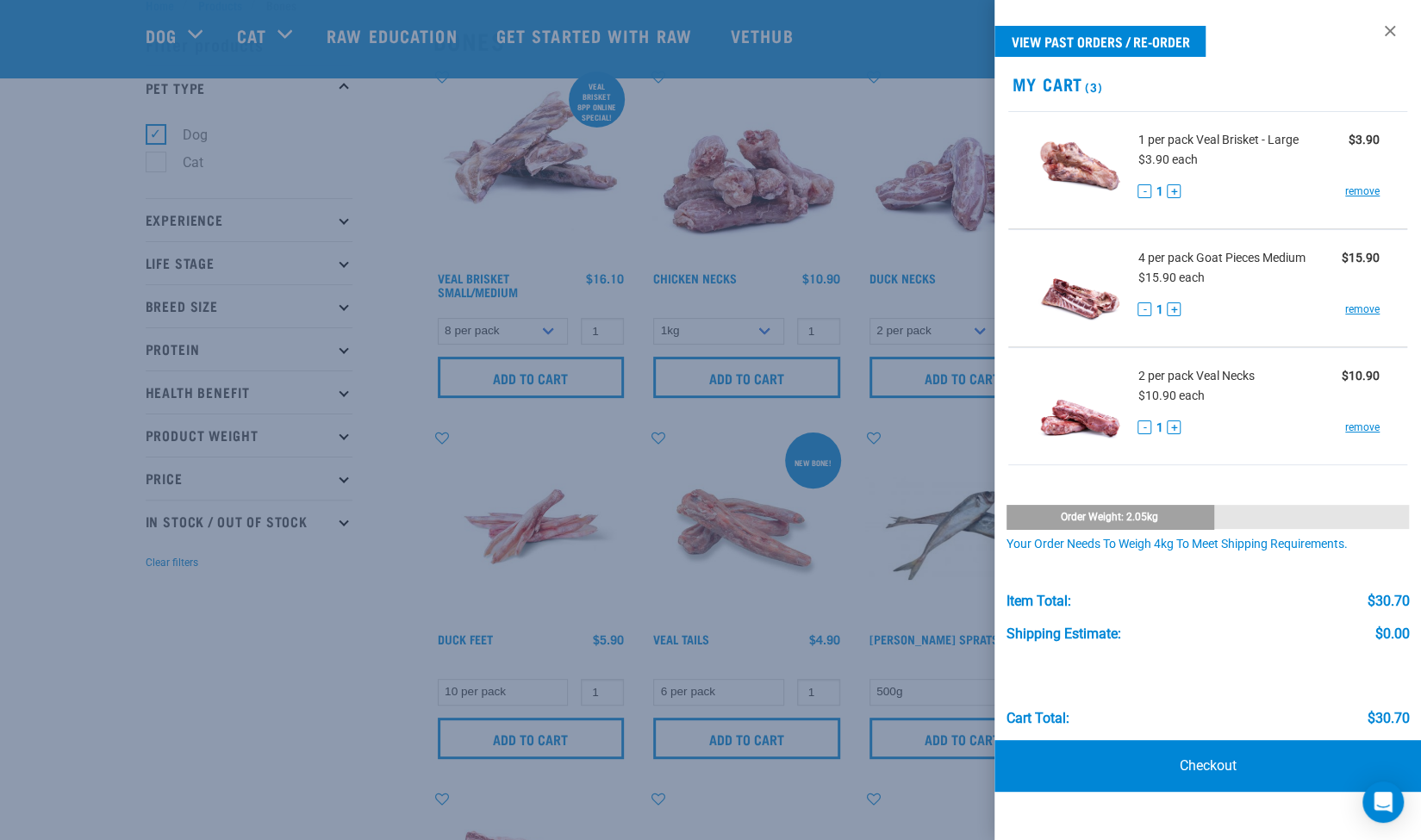
click at [276, 678] on div at bounding box center [710, 420] width 1421 height 840
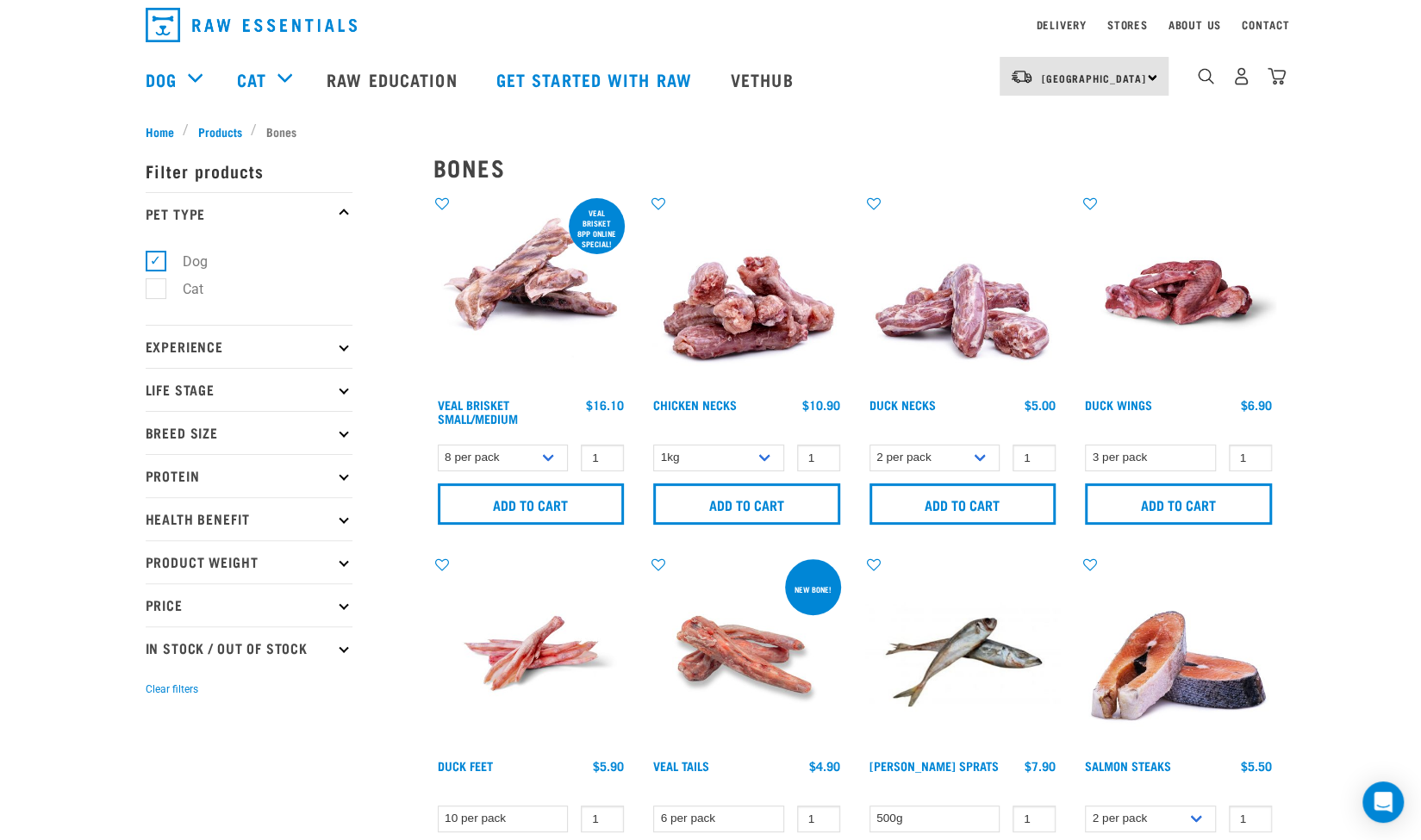
scroll to position [0, 0]
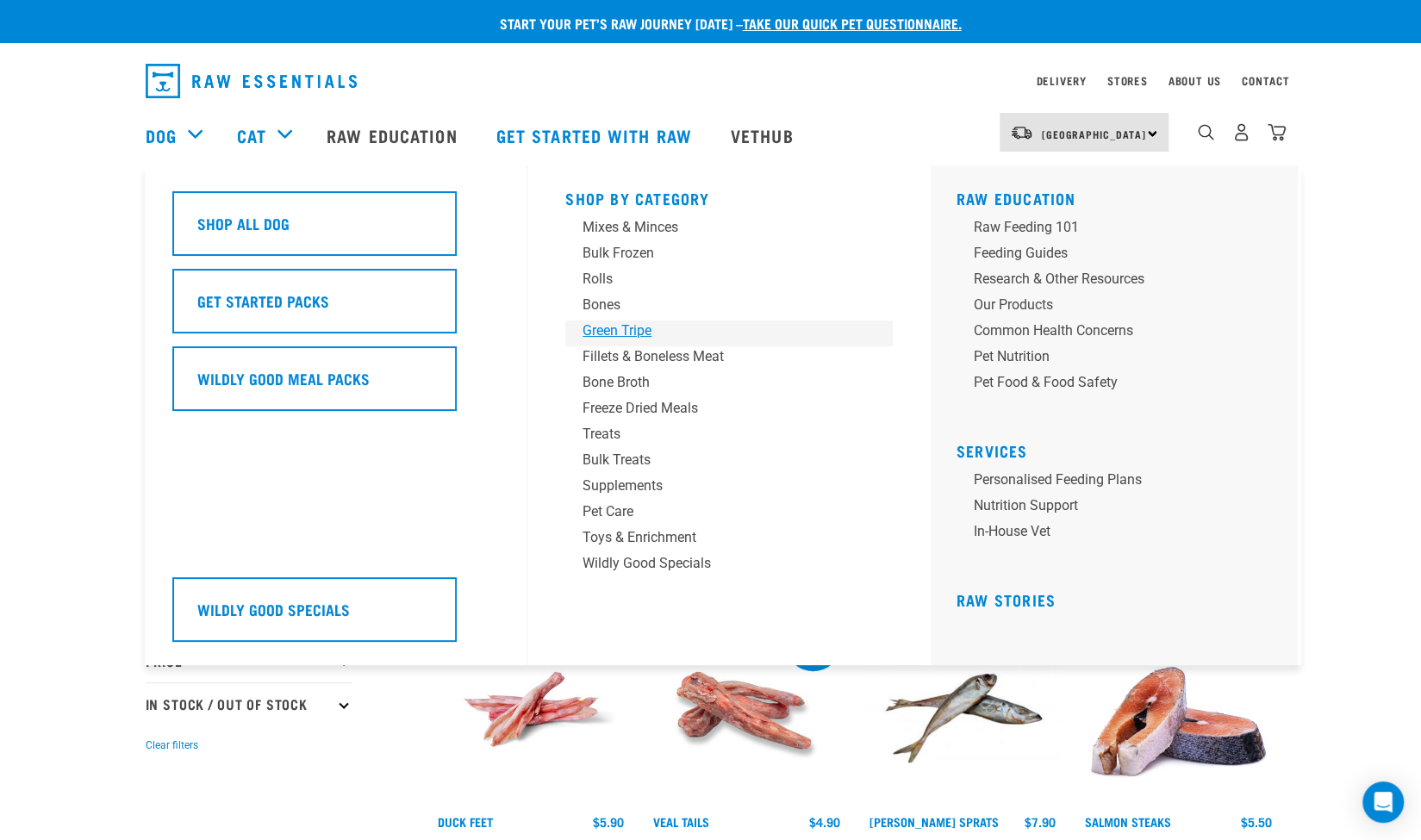
click at [590, 339] on div "Green Tripe" at bounding box center [716, 331] width 269 height 21
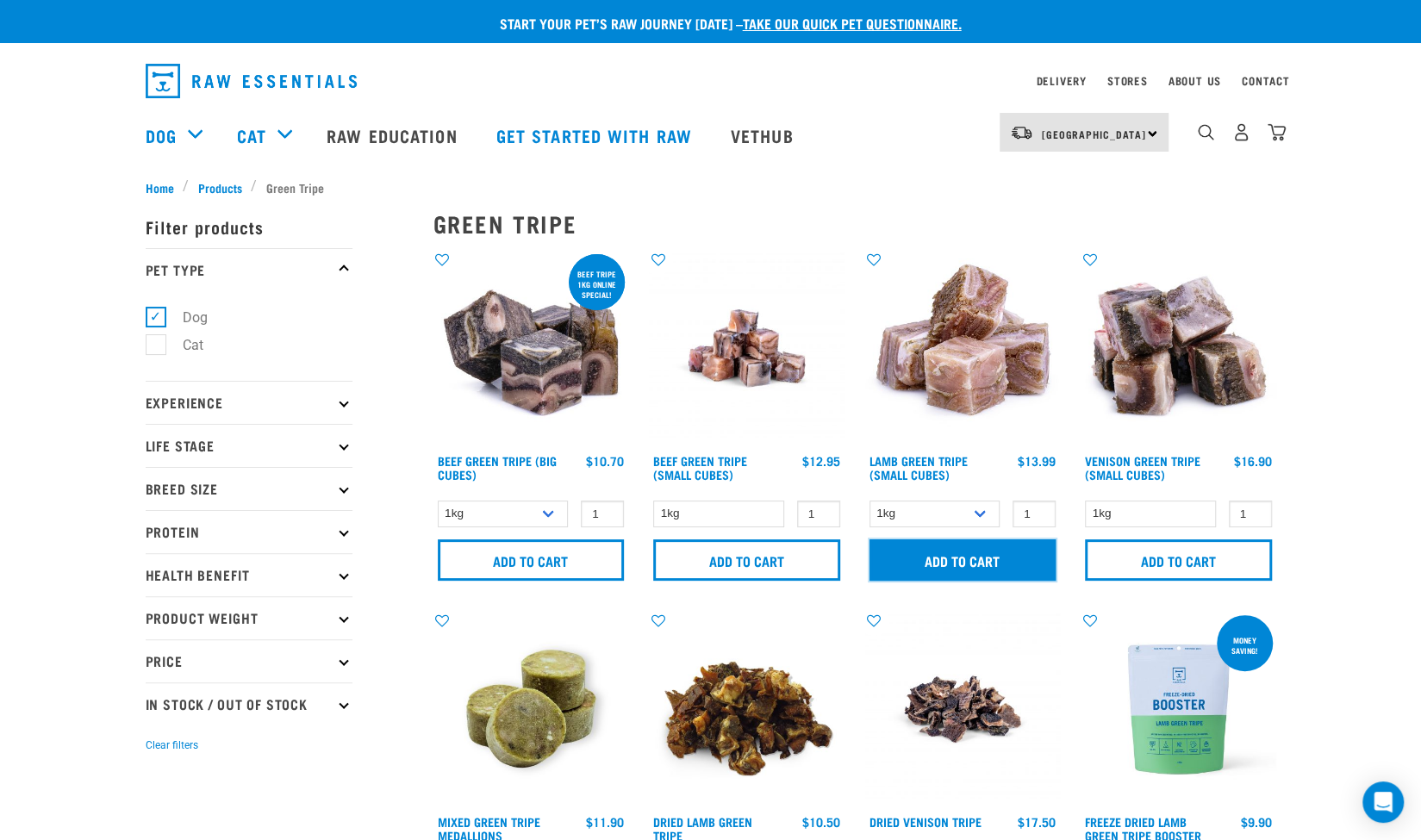
click at [984, 566] on input "Add to cart" at bounding box center [963, 560] width 187 height 41
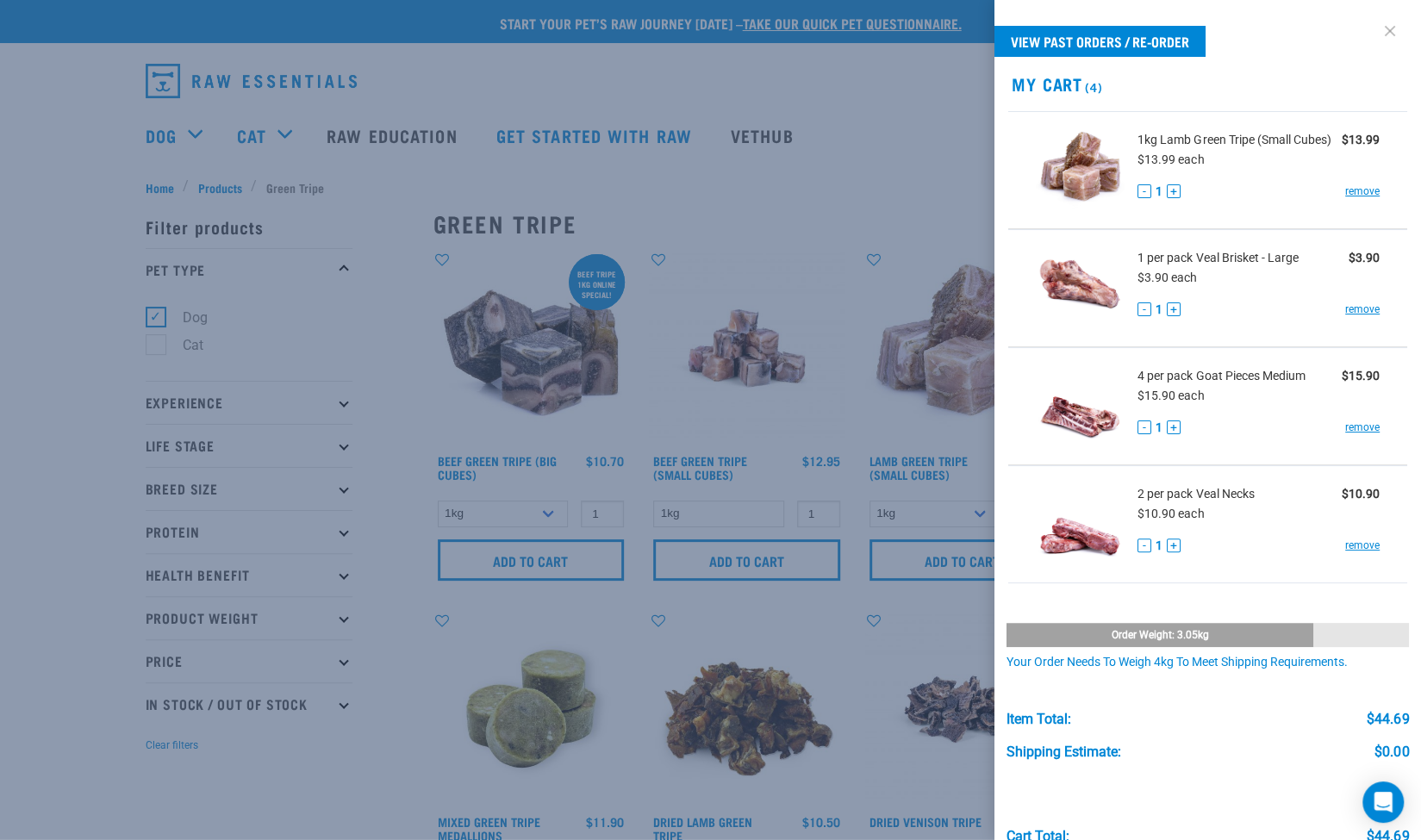
click at [1382, 33] on link at bounding box center [1390, 31] width 28 height 28
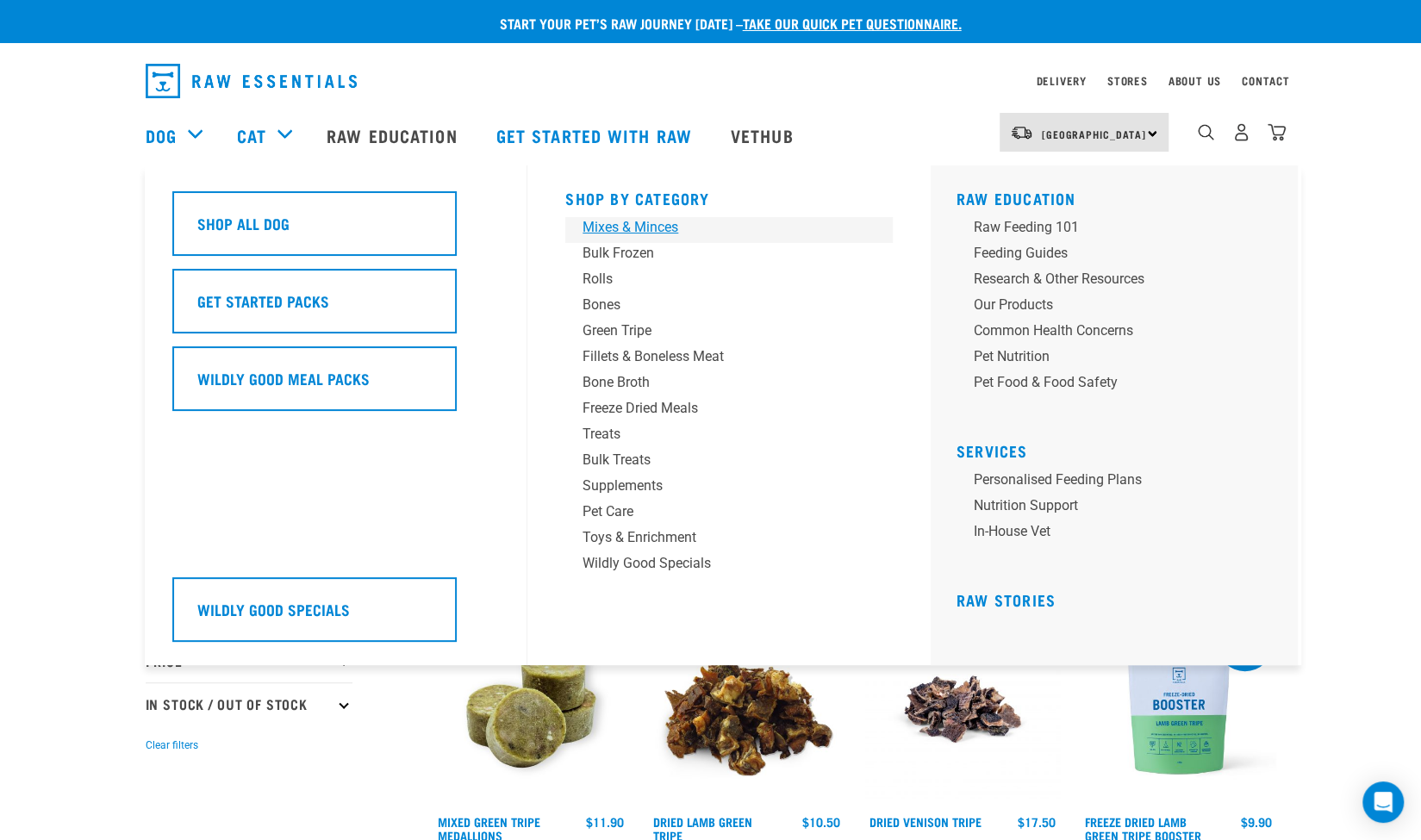
click at [633, 225] on div "Mixes & Minces" at bounding box center [716, 227] width 269 height 21
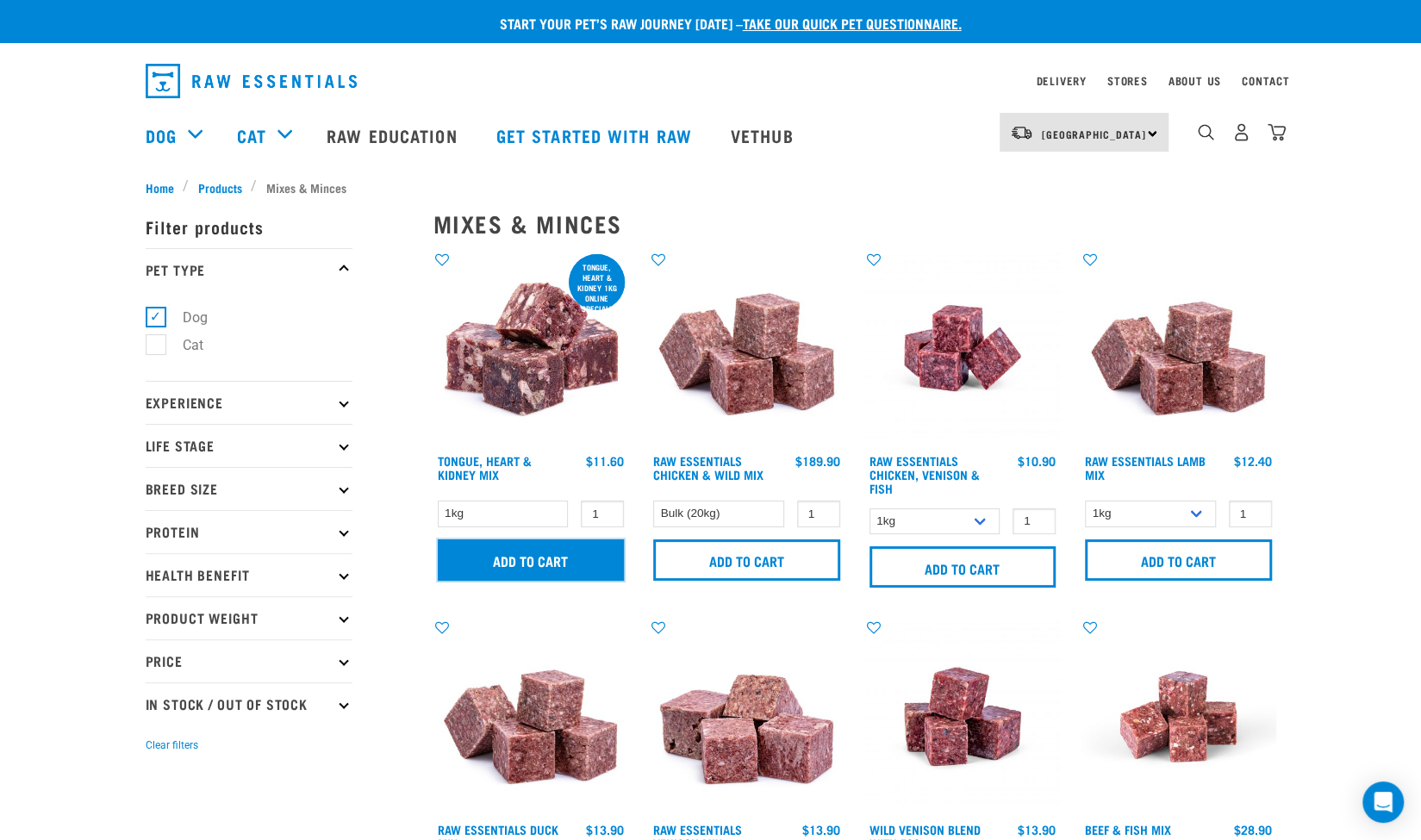
click at [522, 568] on input "Add to cart" at bounding box center [531, 560] width 187 height 41
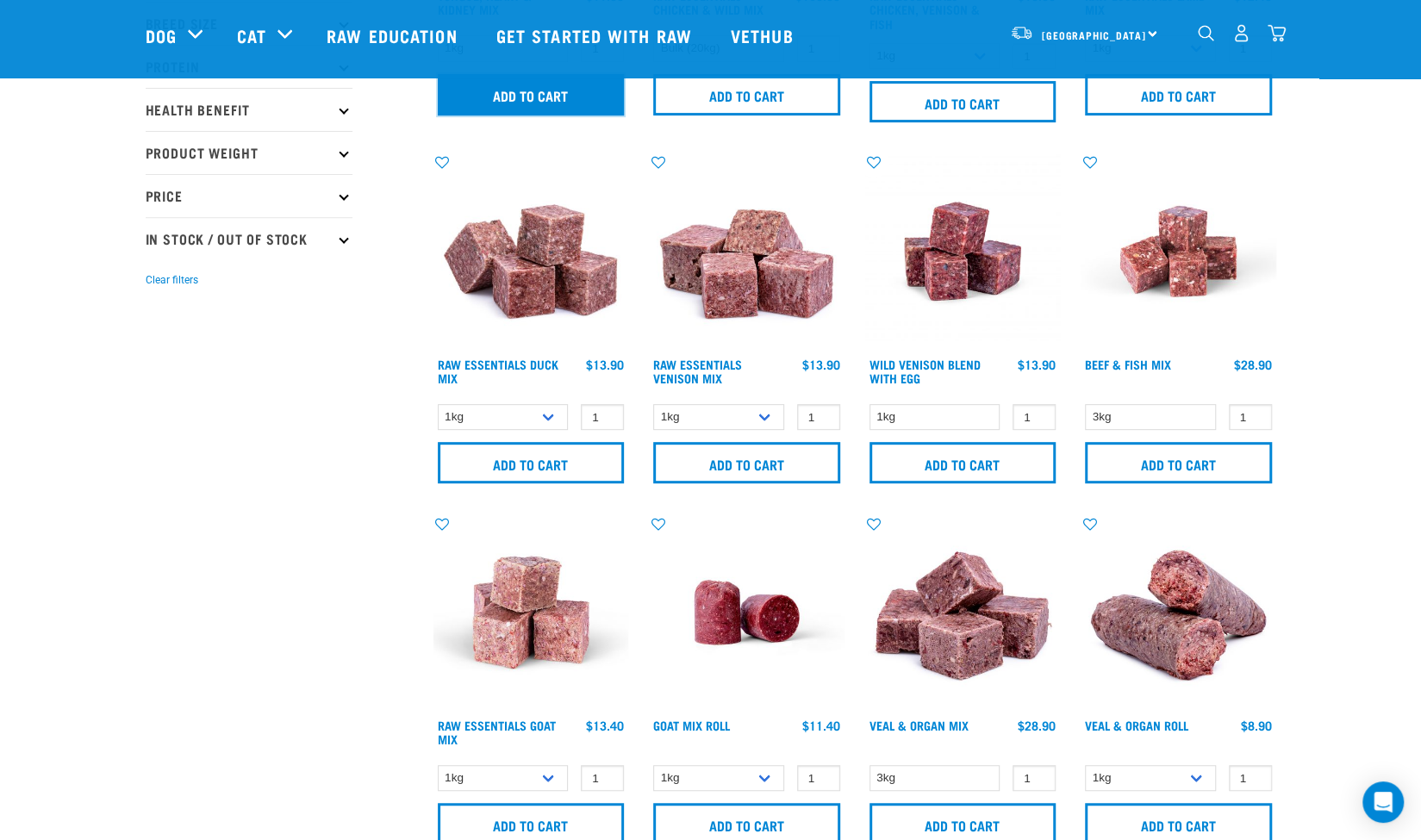
scroll to position [340, 0]
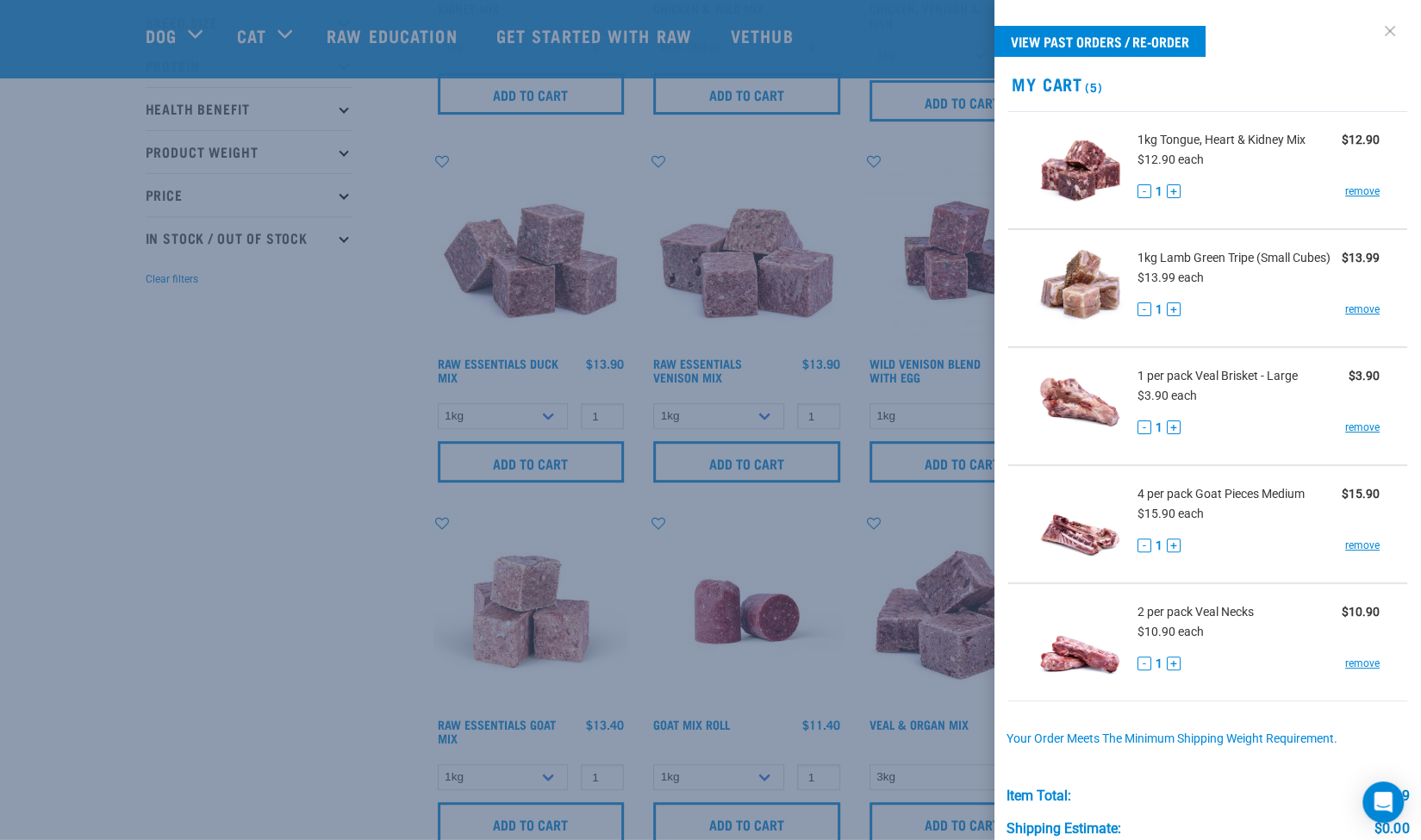
click at [1379, 27] on link at bounding box center [1390, 31] width 28 height 28
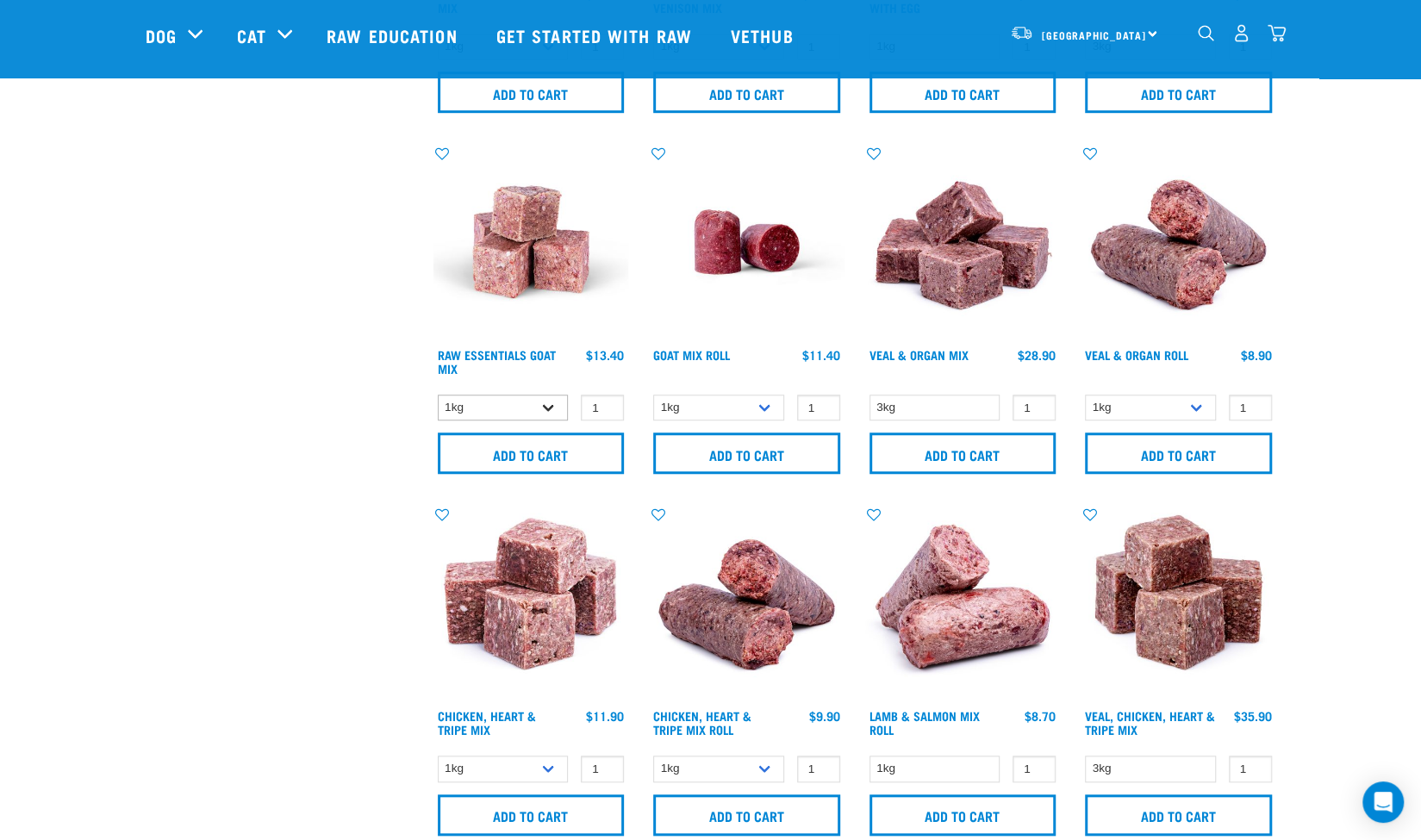
scroll to position [708, 0]
click at [546, 407] on select "1kg 3kg Bulk (10kg)" at bounding box center [503, 409] width 131 height 27
select select "337219"
click at [438, 395] on select "1kg 3kg Bulk (10kg)" at bounding box center [503, 409] width 131 height 27
click at [530, 455] on input "Add to cart" at bounding box center [531, 454] width 187 height 41
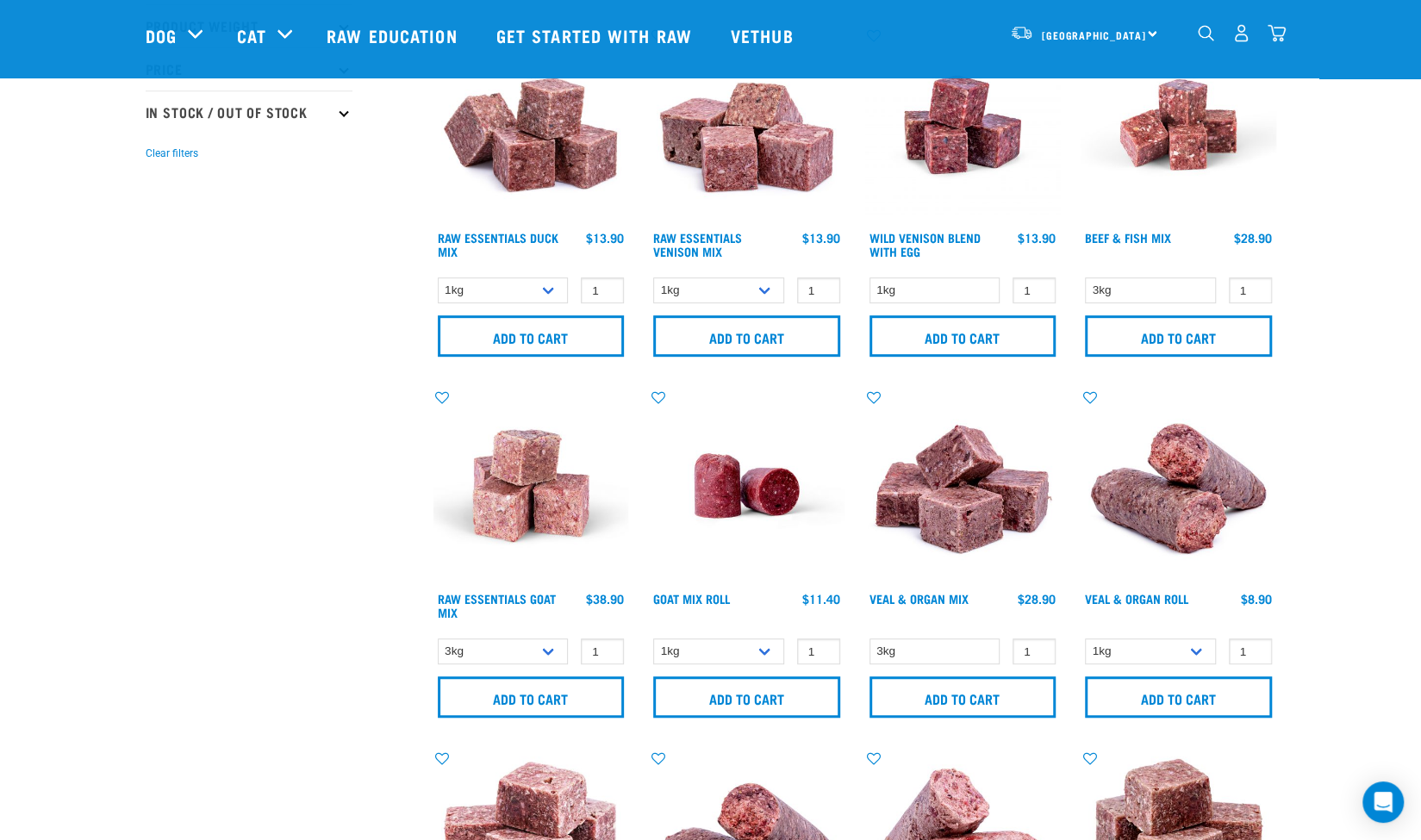
scroll to position [464, 0]
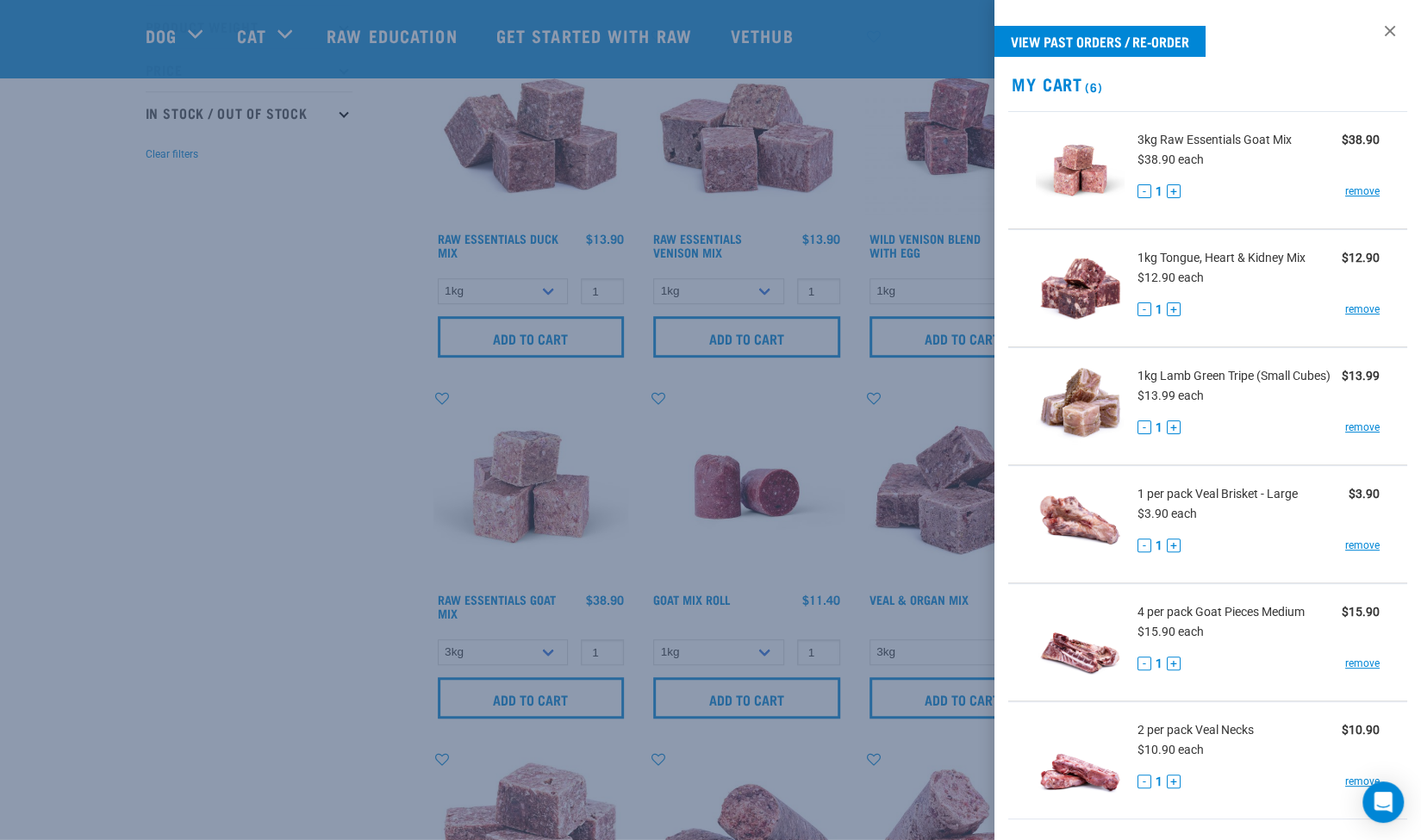
click at [233, 435] on div at bounding box center [710, 420] width 1421 height 840
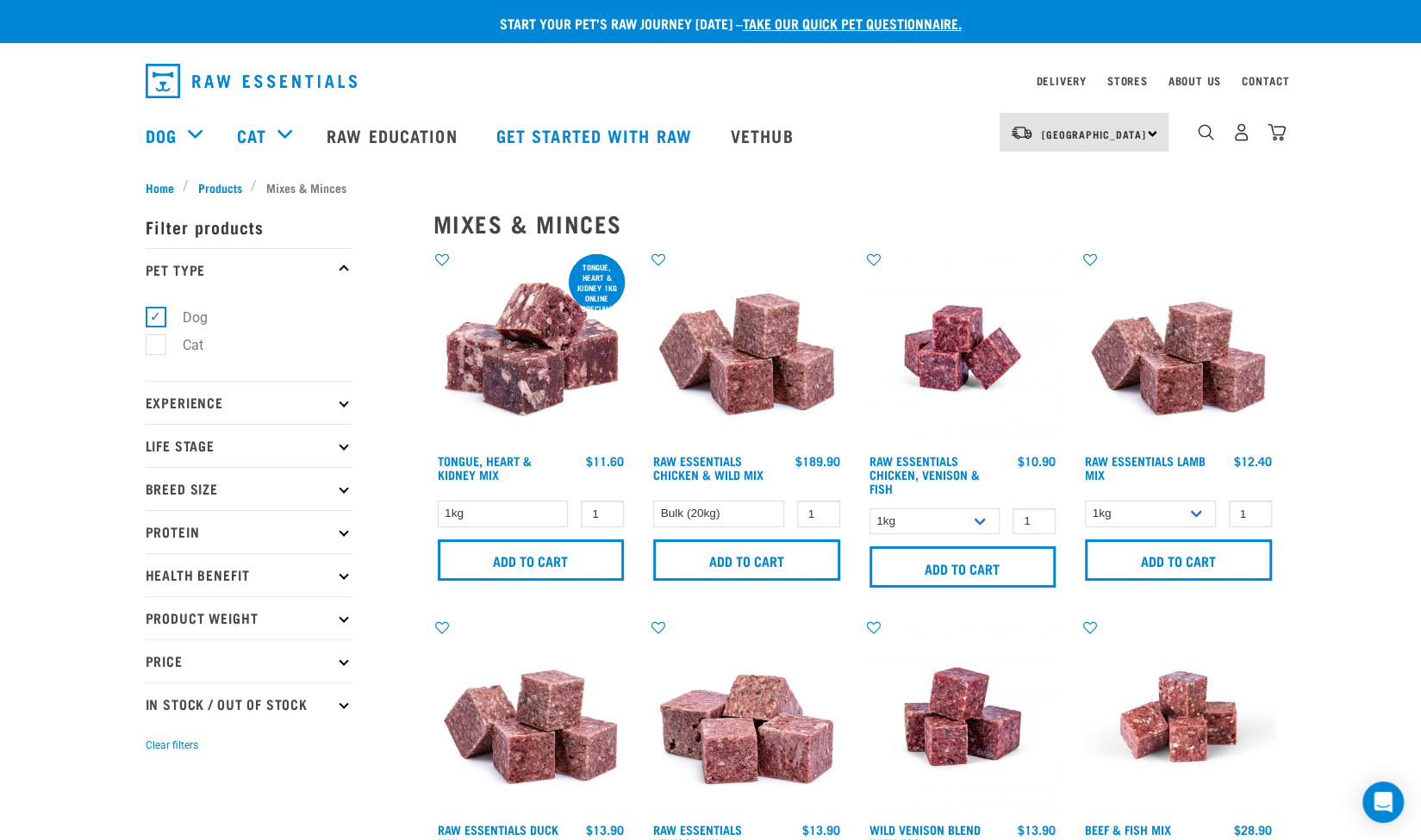
scroll to position [2, 0]
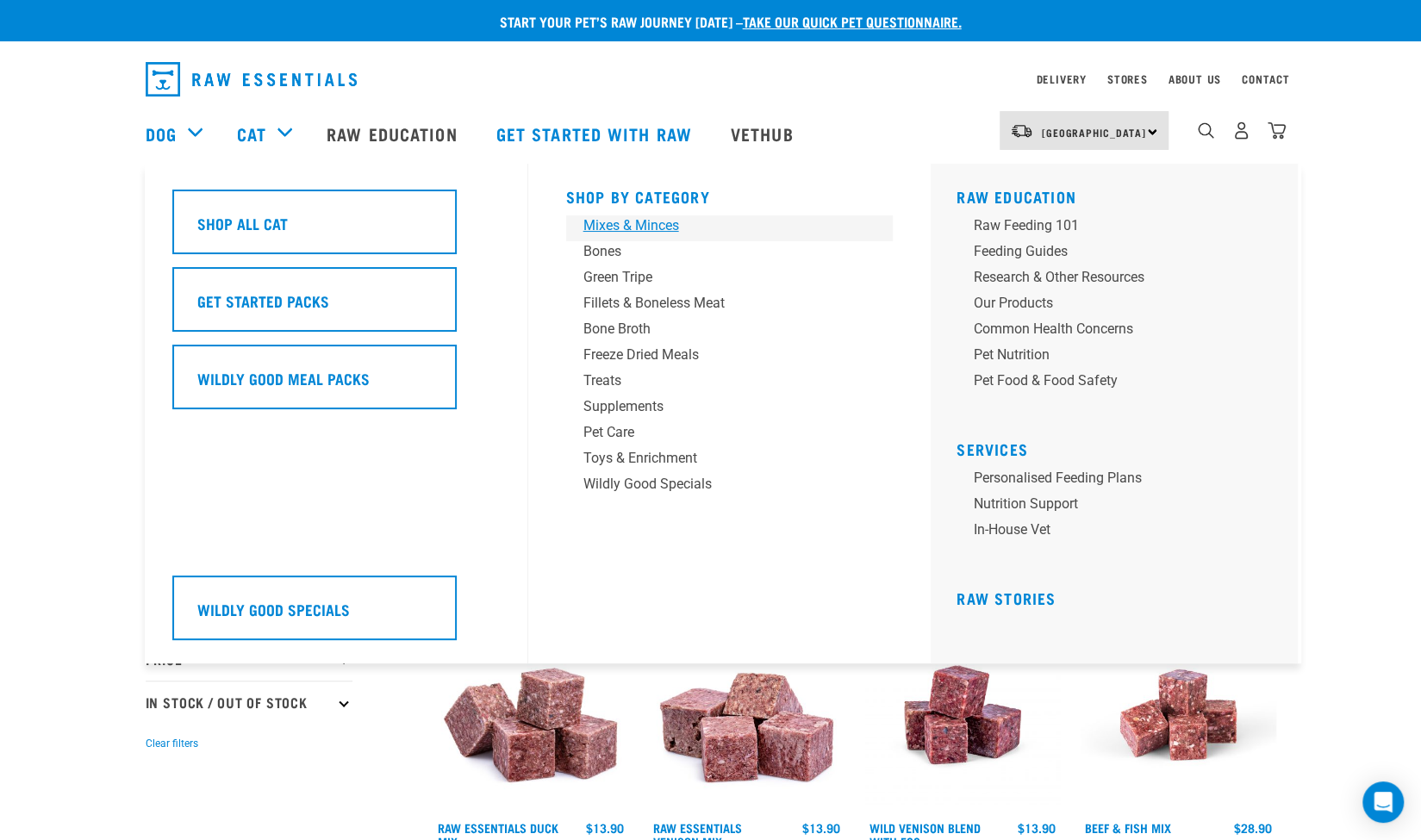
click at [623, 235] on div "Mixes & Minces" at bounding box center [717, 225] width 269 height 21
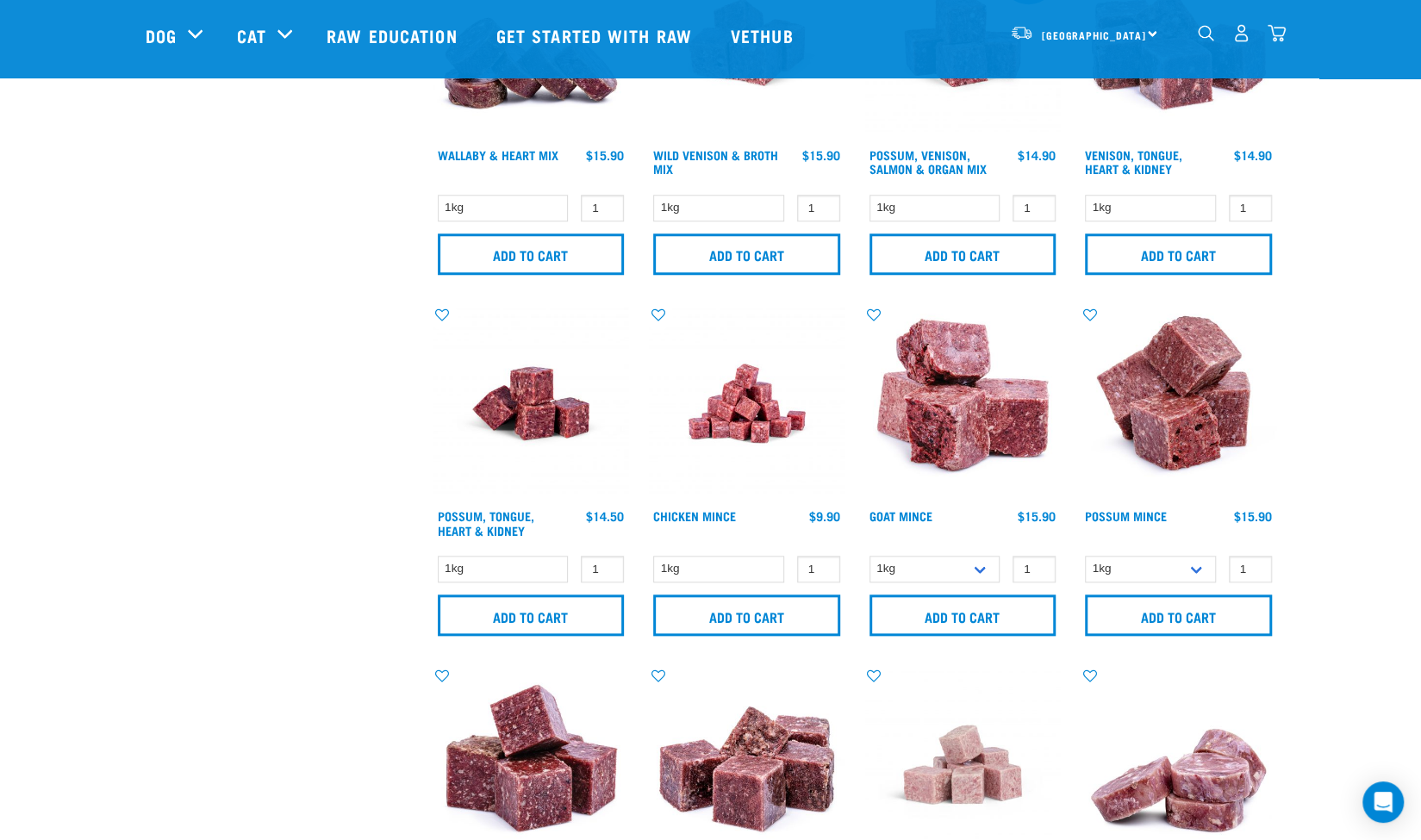
scroll to position [1026, 0]
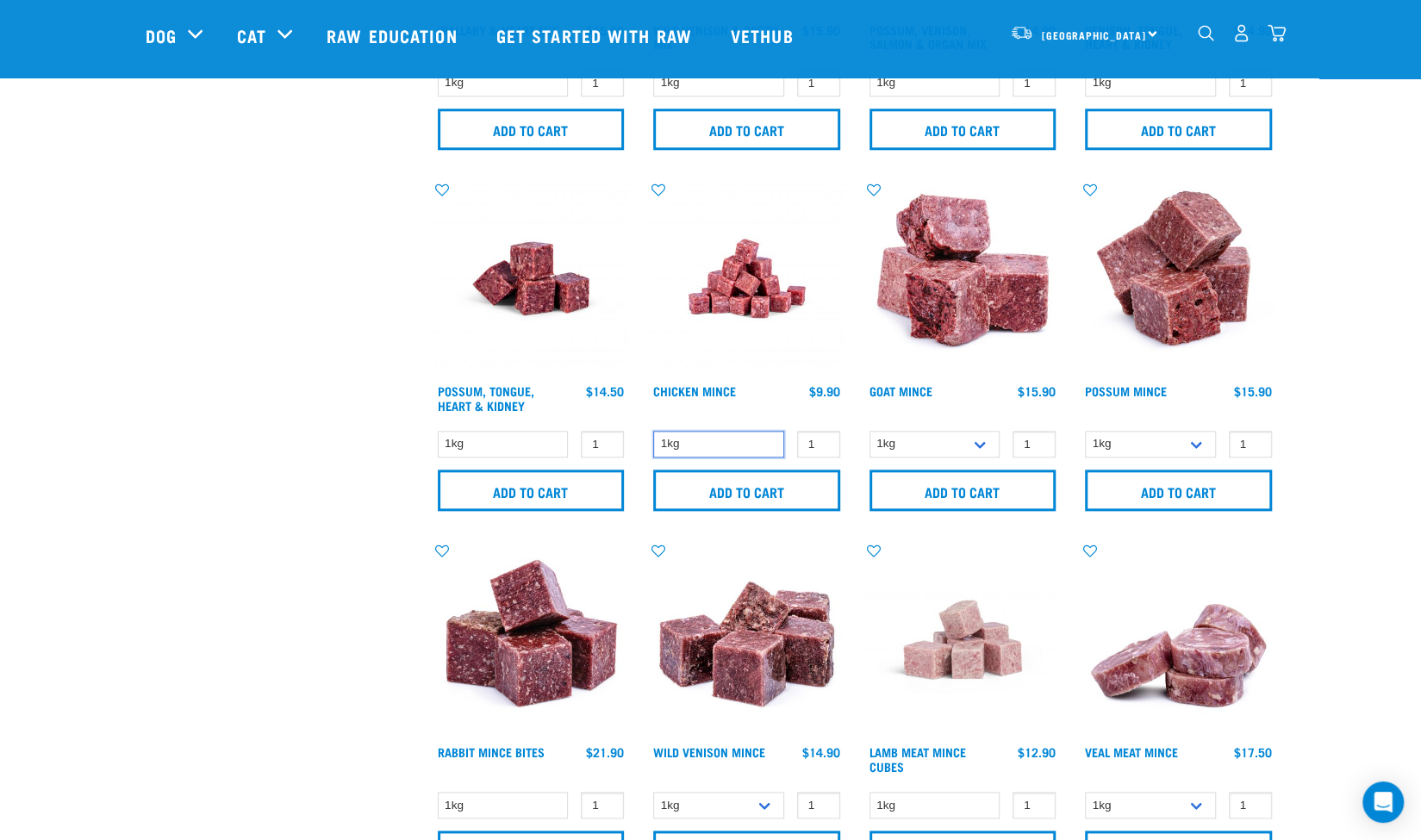
click at [759, 447] on select "1kg" at bounding box center [719, 444] width 131 height 27
type input "2"
click at [822, 440] on input "2" at bounding box center [819, 444] width 43 height 27
click at [780, 500] on input "Add to cart" at bounding box center [747, 490] width 187 height 41
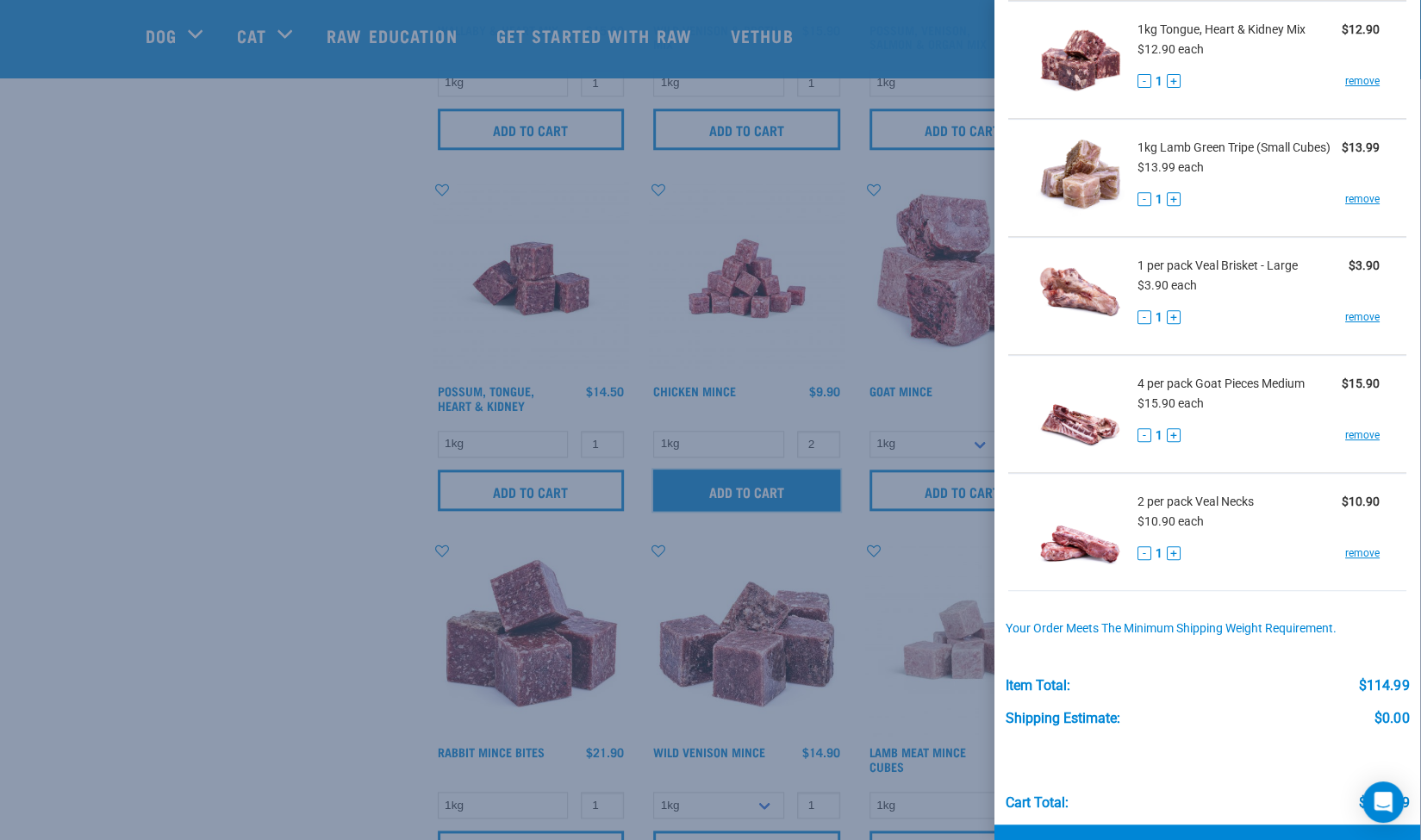
scroll to position [347, 0]
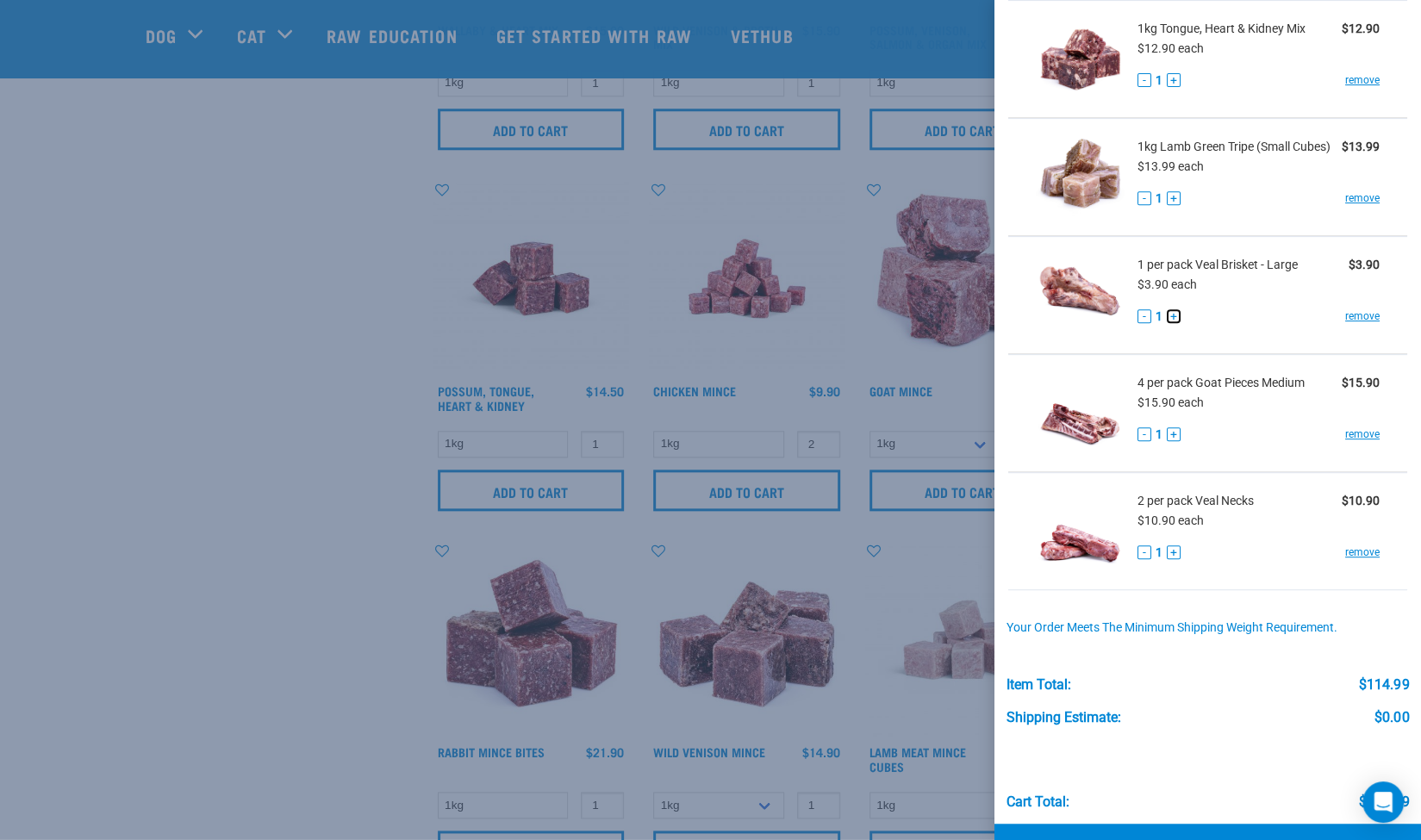
click at [1177, 320] on button "+" at bounding box center [1173, 315] width 13 height 13
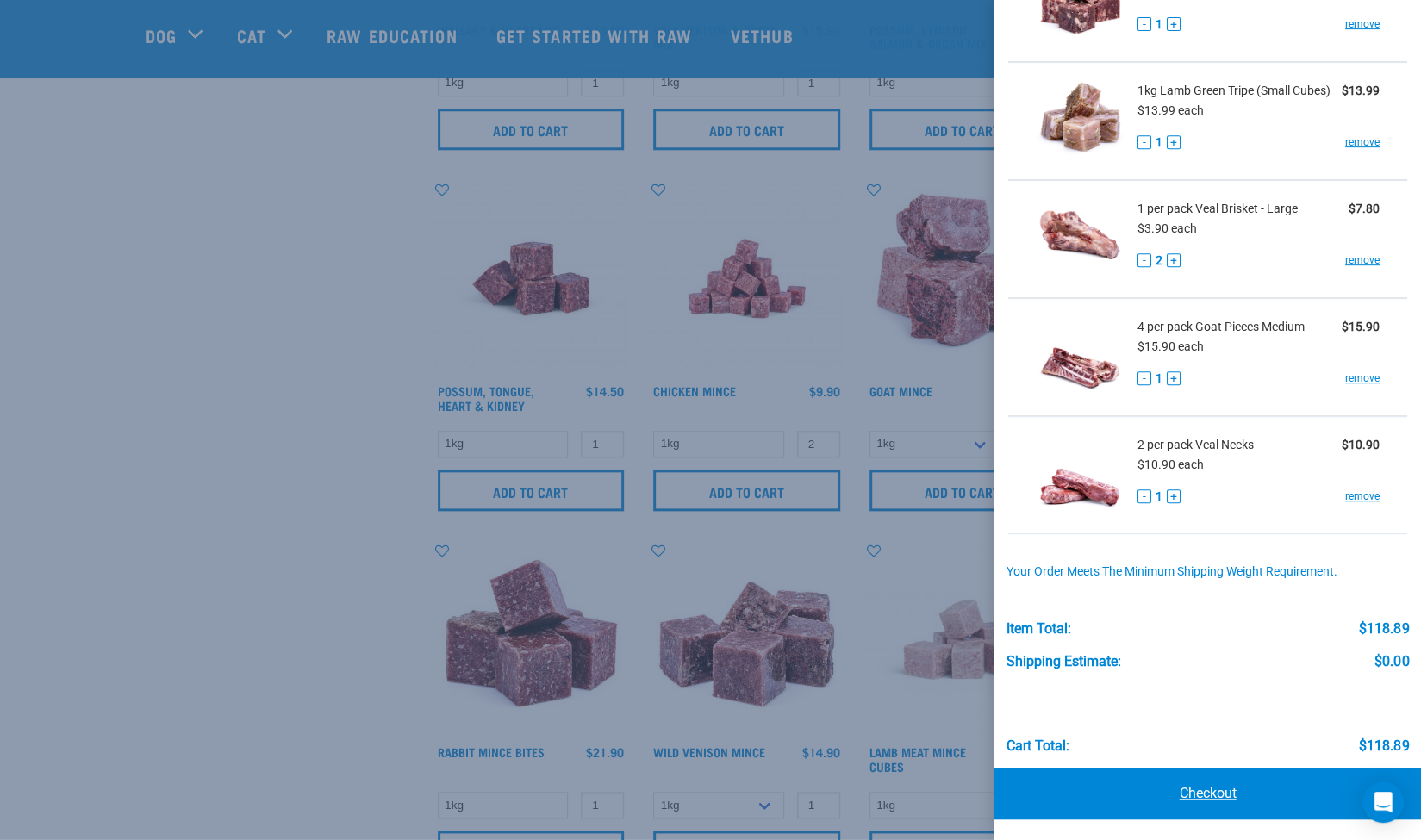
click at [1213, 800] on link "Checkout" at bounding box center [1207, 793] width 426 height 52
click at [1185, 793] on link "Checkout" at bounding box center [1207, 793] width 426 height 52
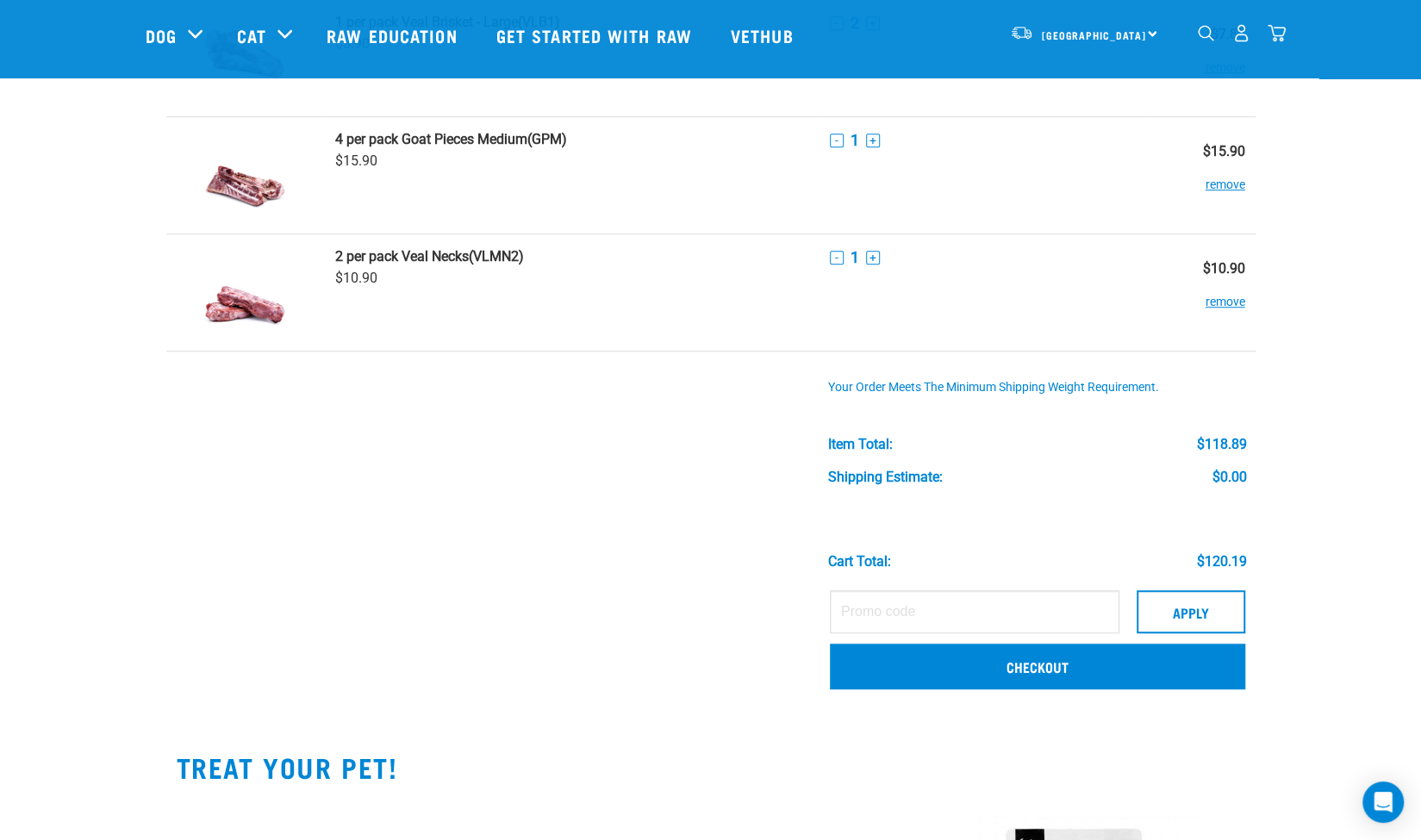
scroll to position [622, 0]
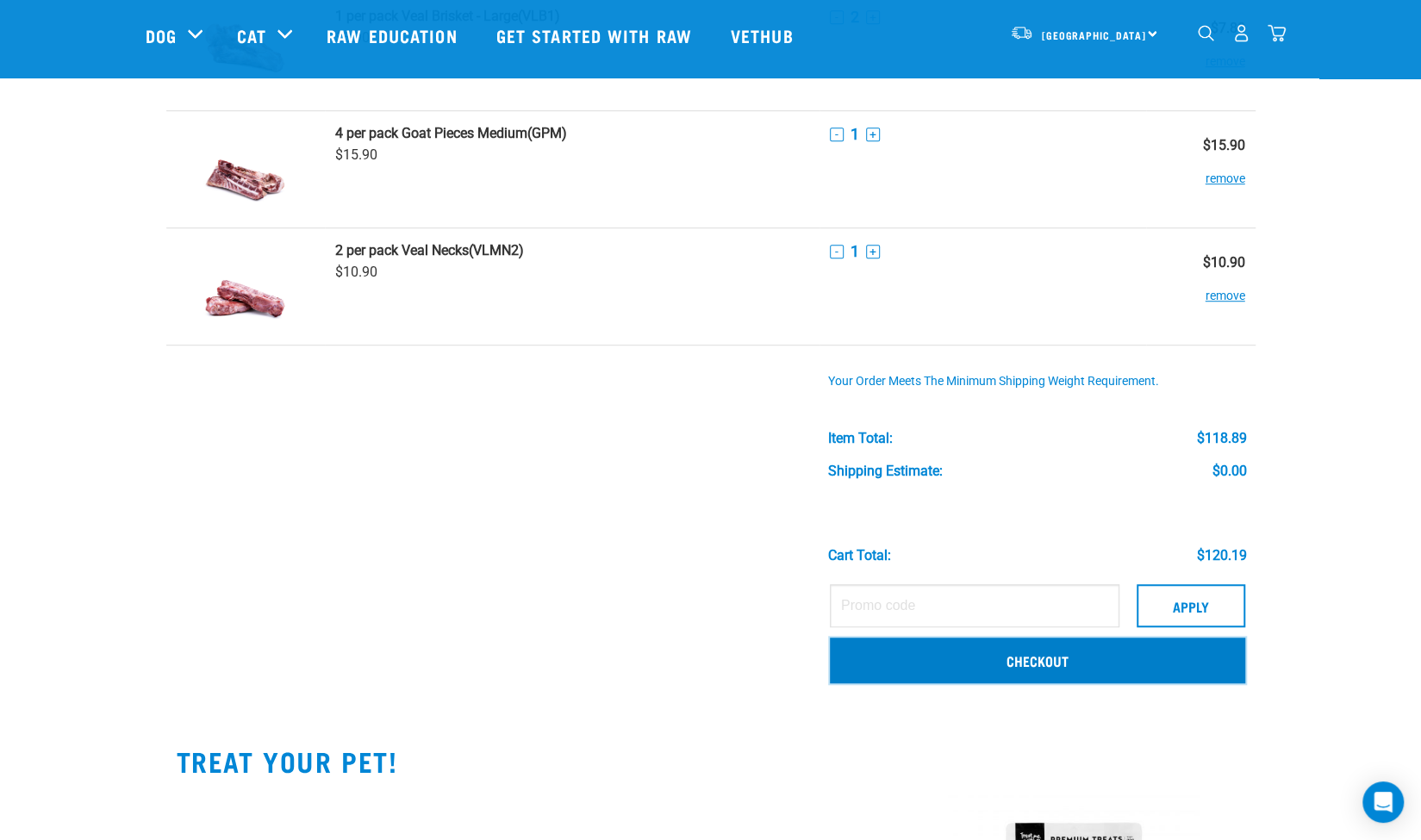
click at [1071, 657] on link "Checkout" at bounding box center [1037, 659] width 415 height 45
click at [1044, 658] on link "Checkout" at bounding box center [1037, 659] width 415 height 45
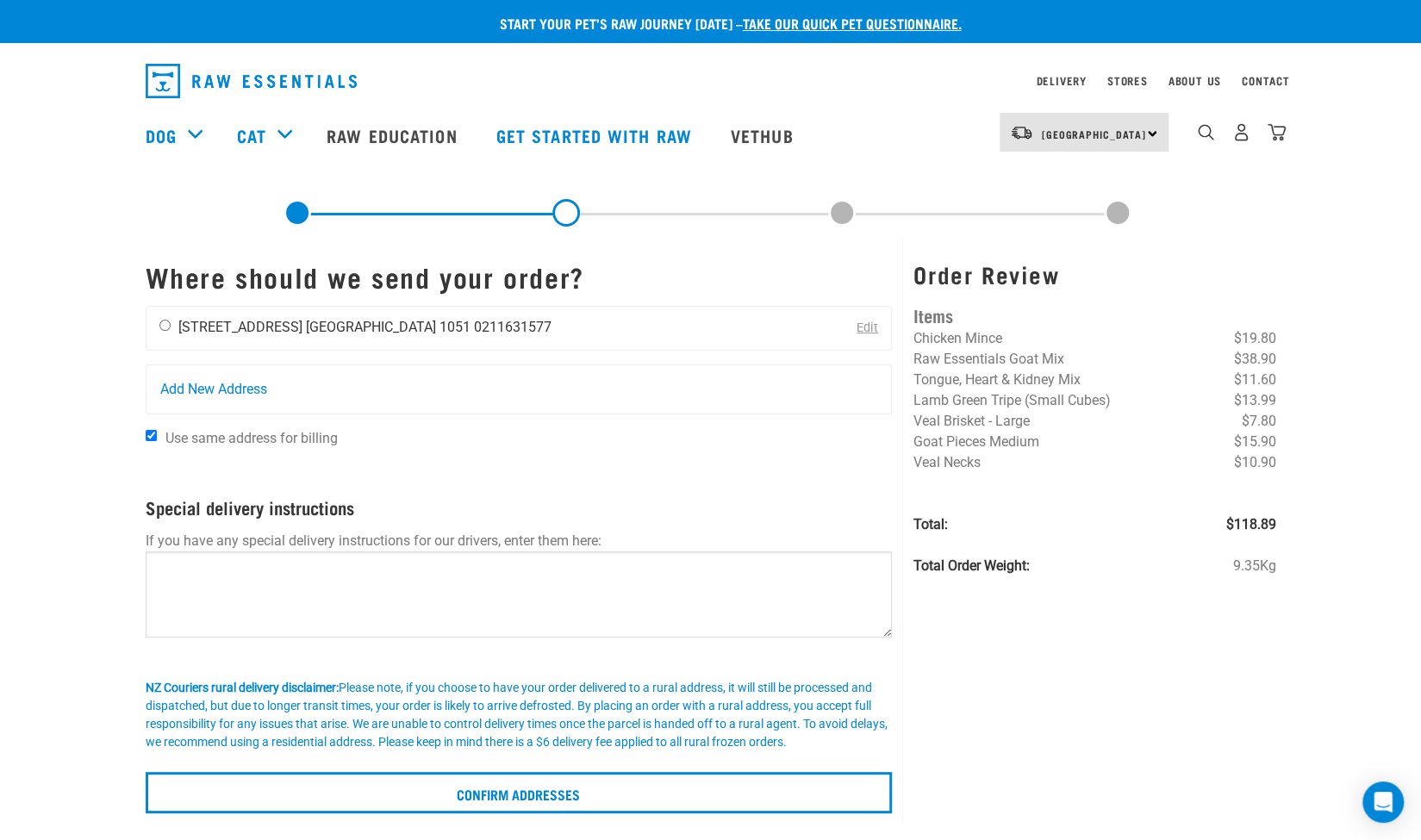
click at [165, 328] on input "radio" at bounding box center [164, 325] width 11 height 11
radio input "true"
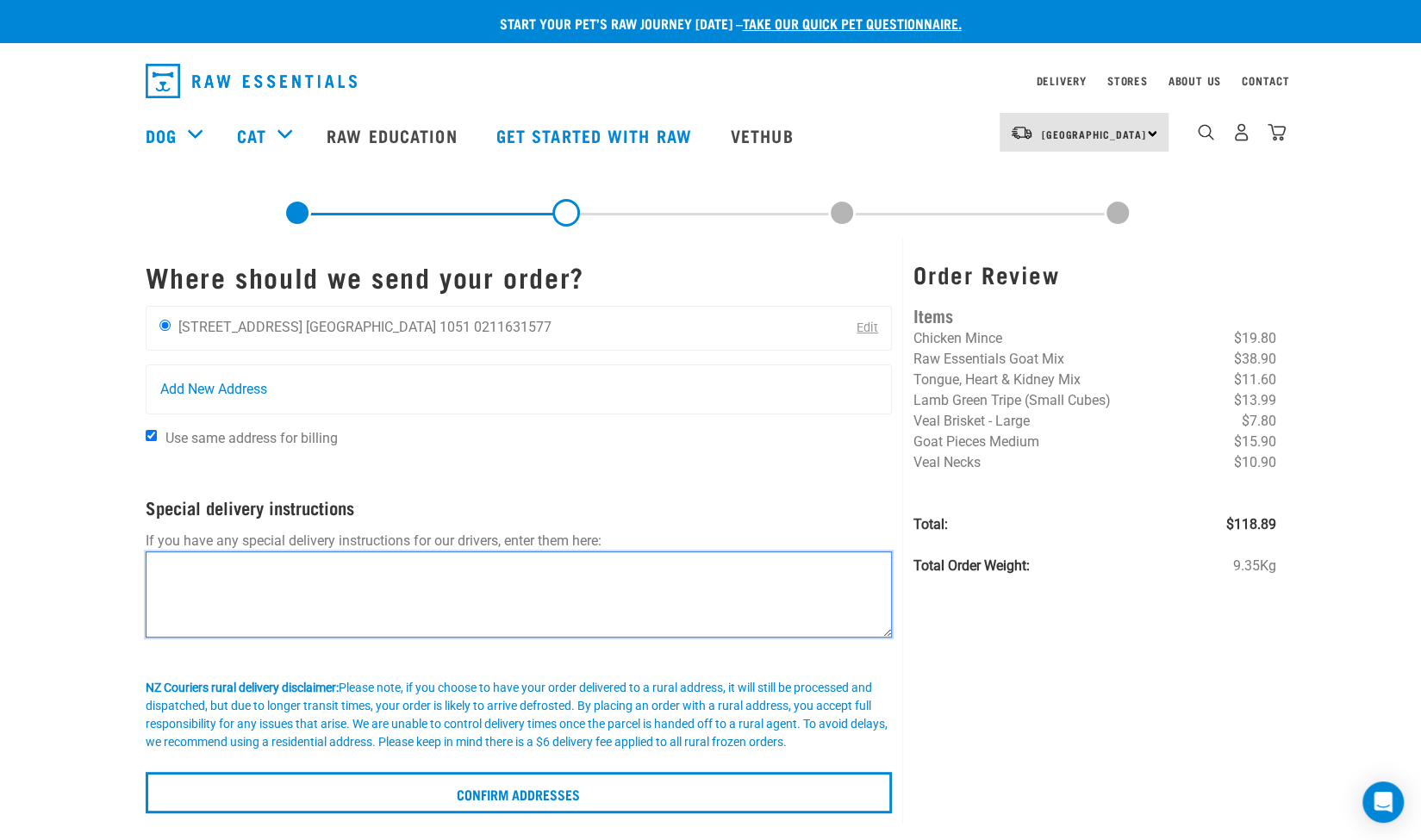
click at [164, 580] on textarea at bounding box center [519, 594] width 747 height 86
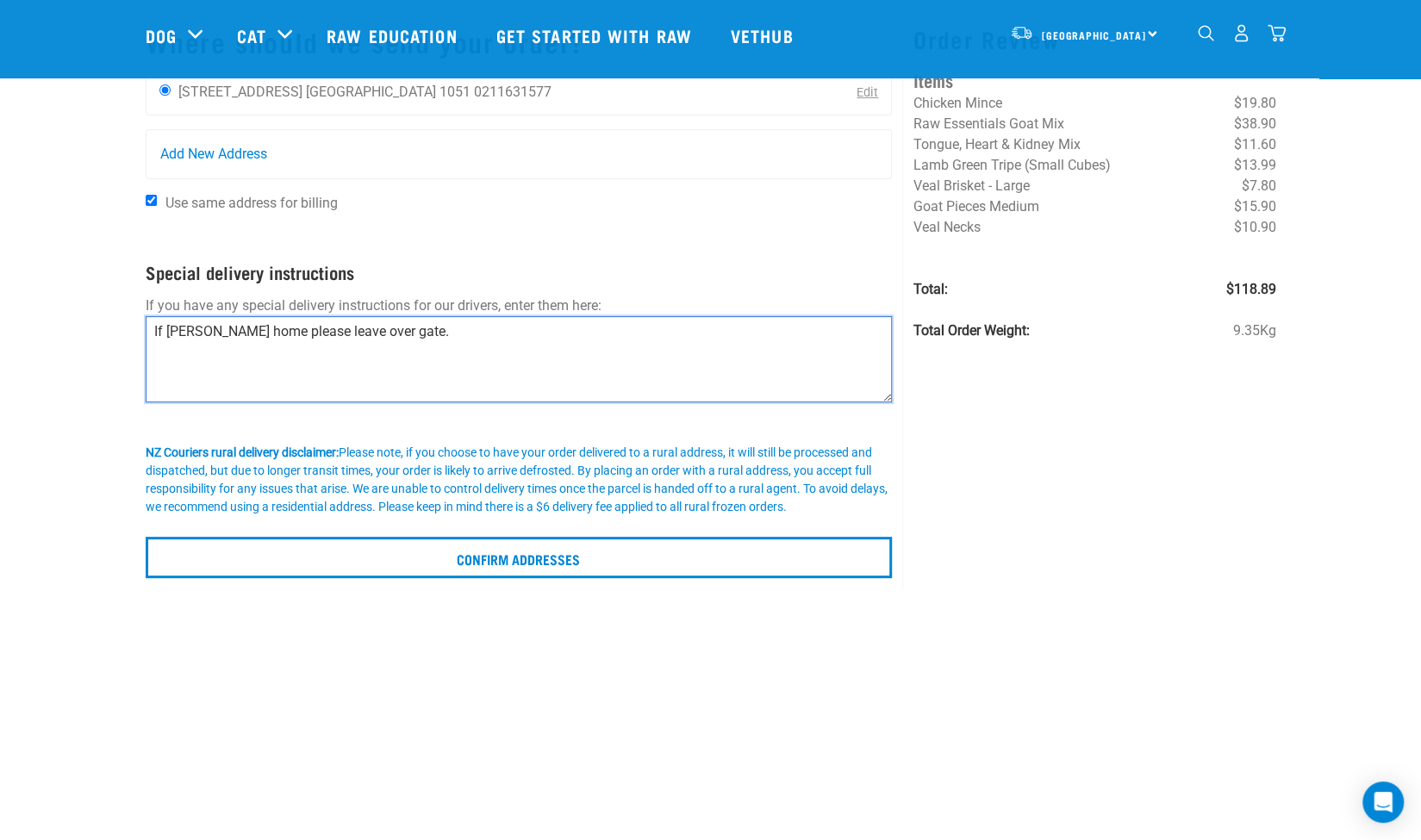
scroll to position [113, 0]
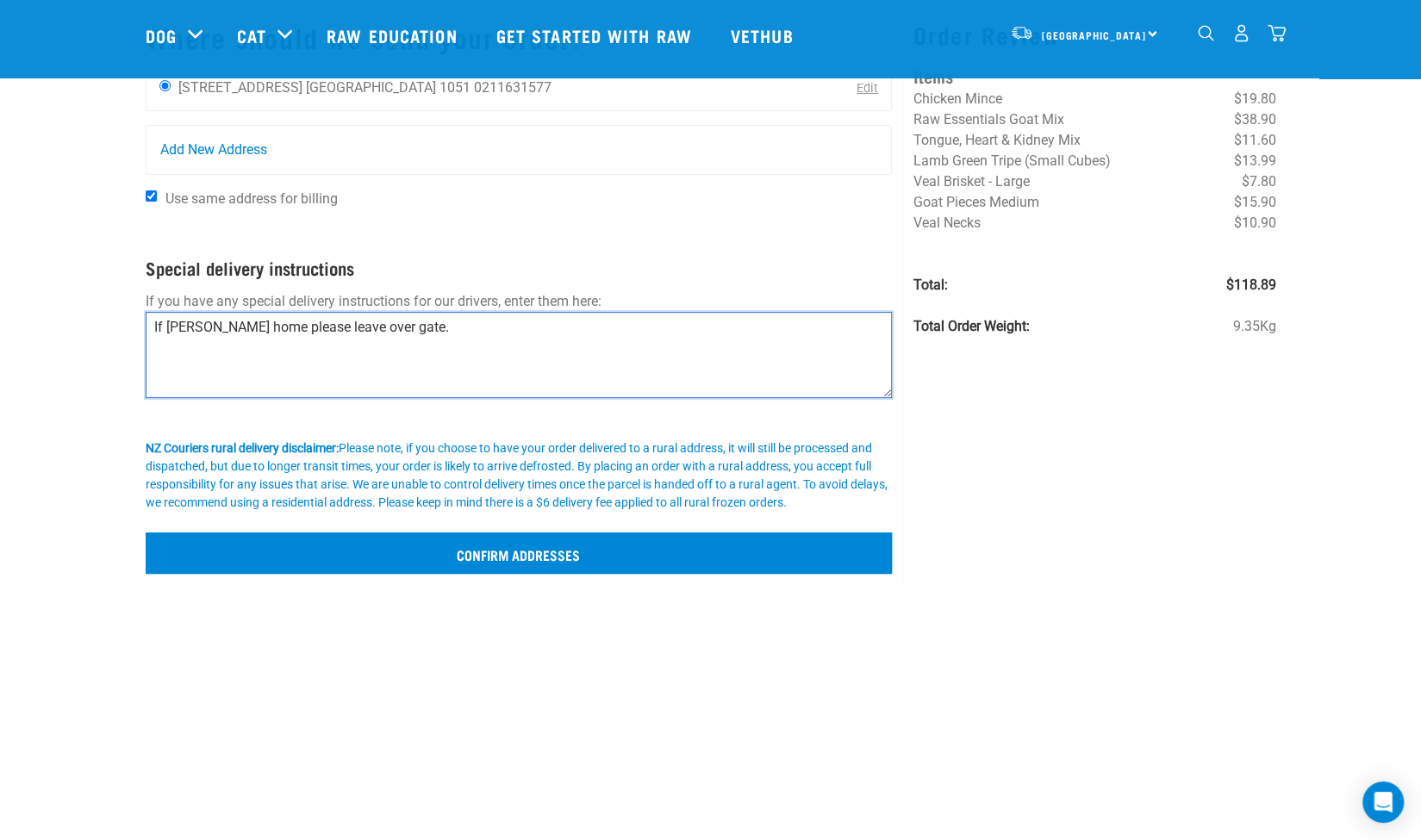
type textarea "If noone home please leave over gate."
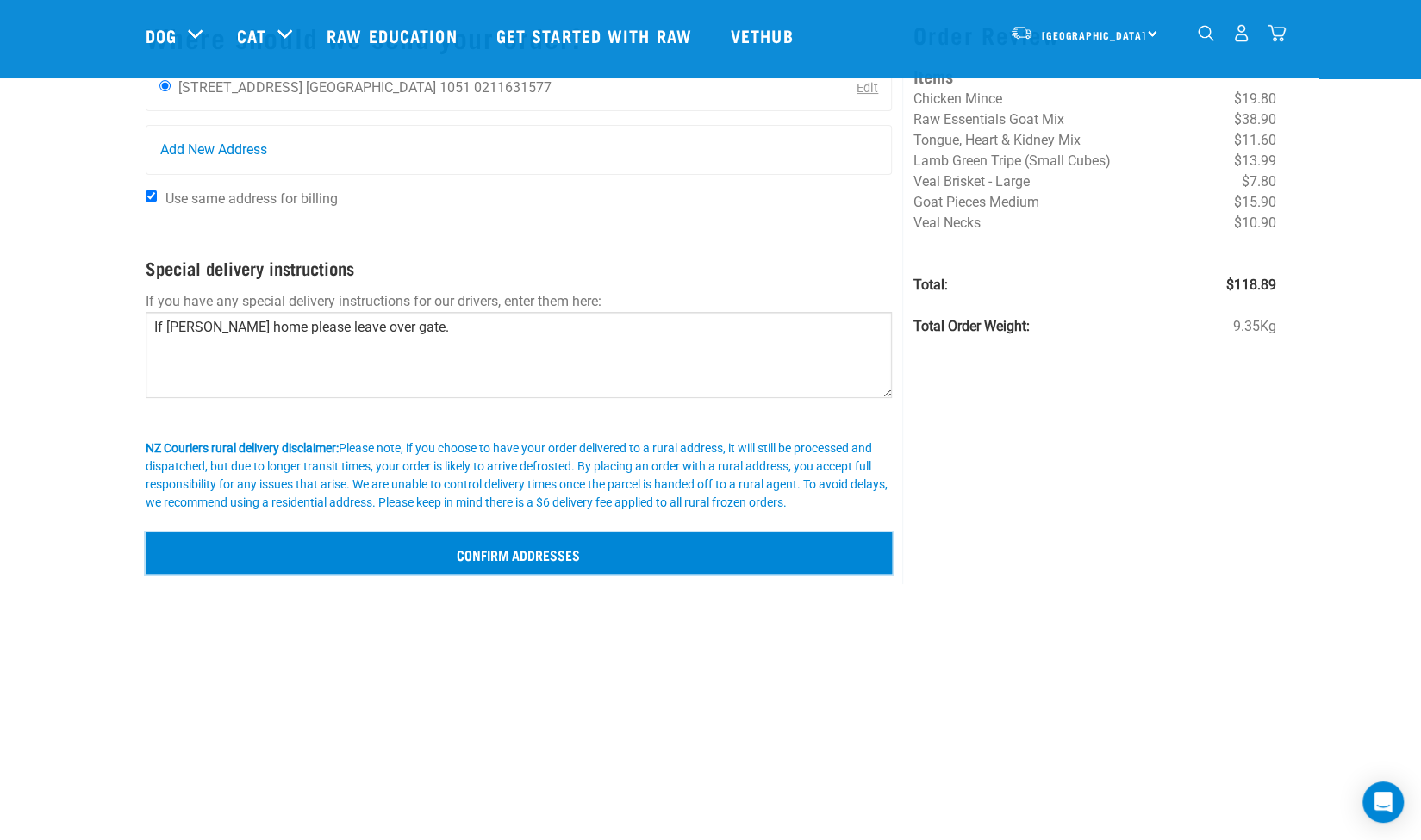
click at [483, 551] on input "Confirm addresses" at bounding box center [519, 553] width 747 height 41
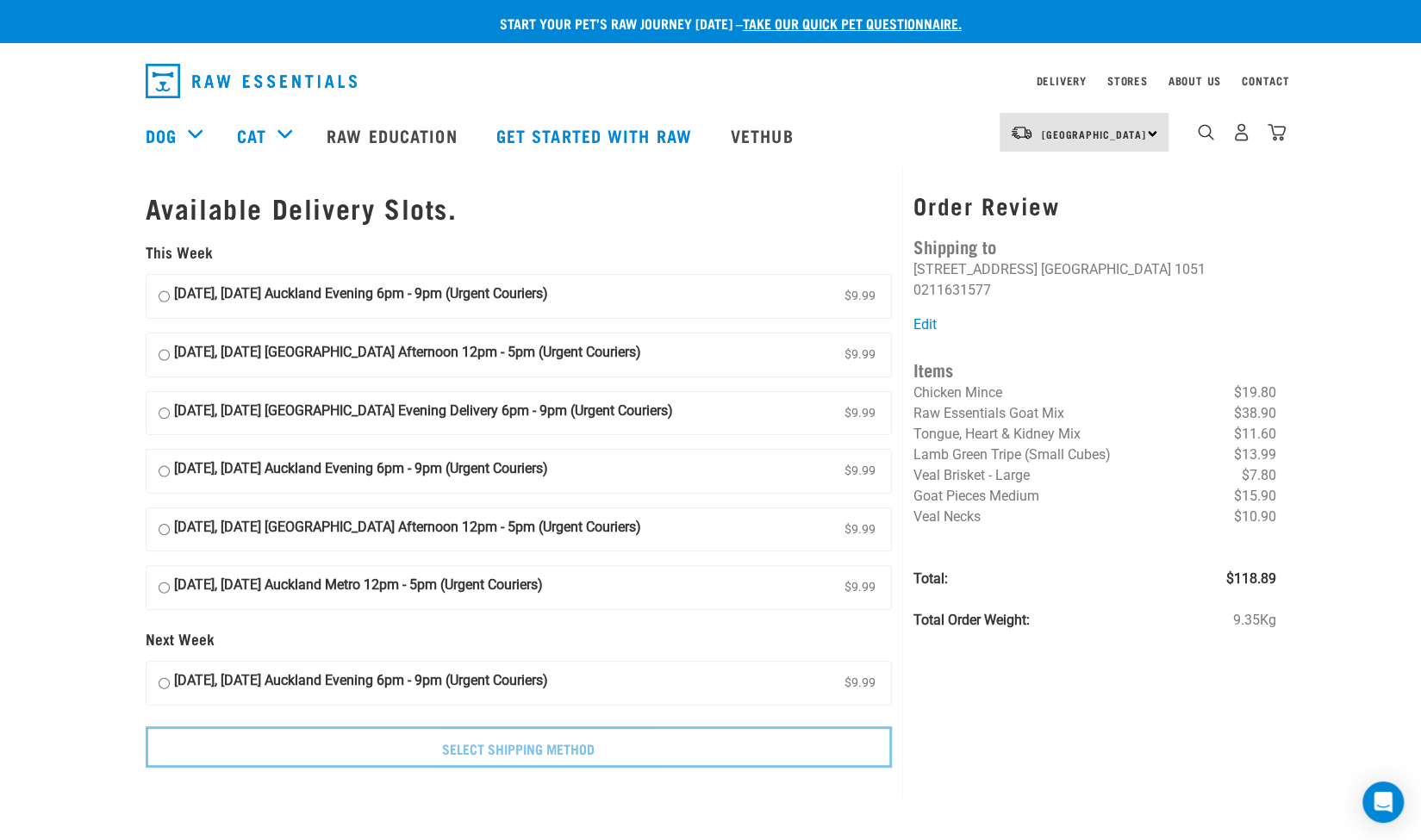
click at [158, 301] on input "19 August, Tuesday Auckland Evening 6pm - 9pm (Urgent Couriers) $9.99" at bounding box center [164, 296] width 11 height 26
radio input "true"
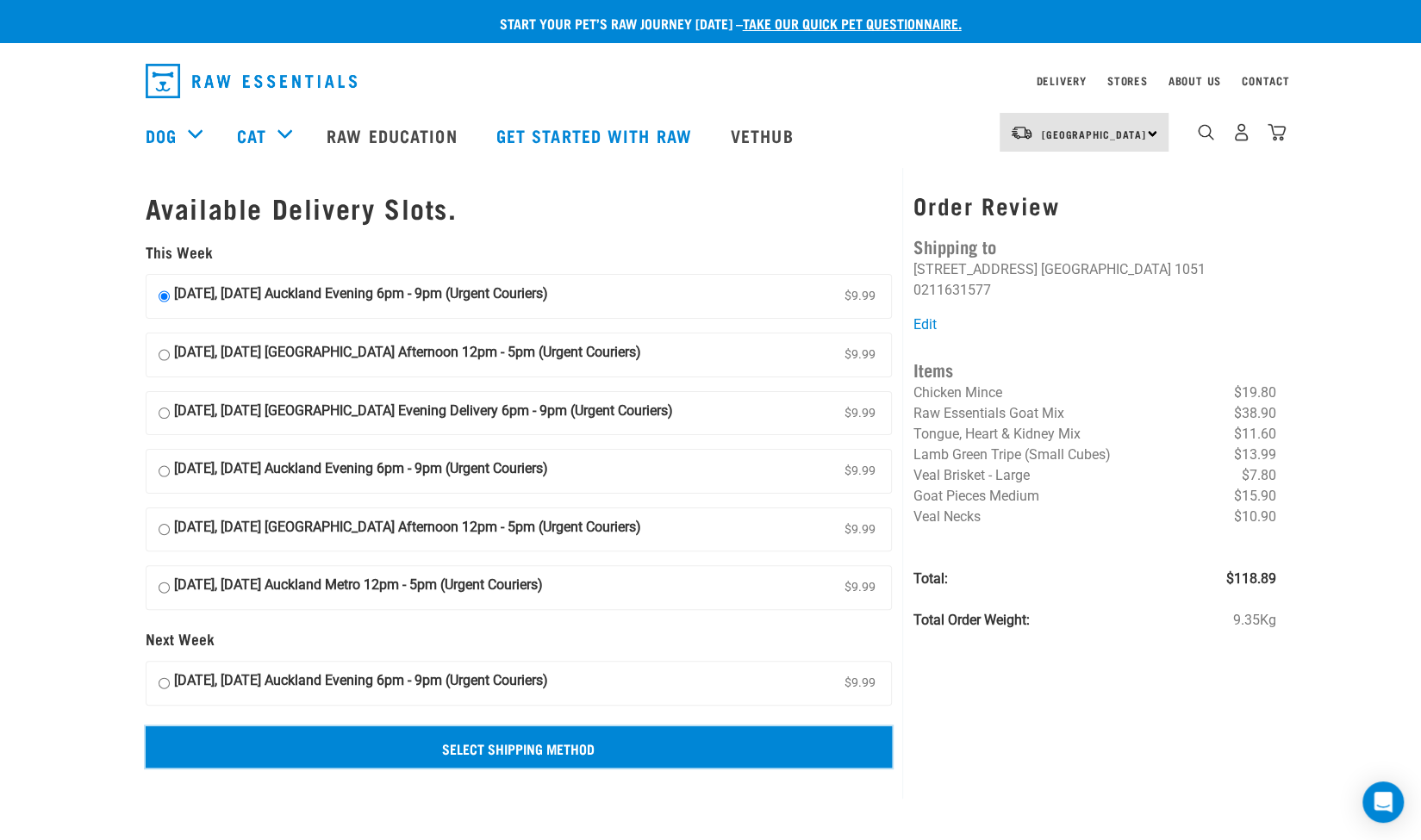
click at [490, 747] on input "Select Shipping Method" at bounding box center [519, 747] width 747 height 41
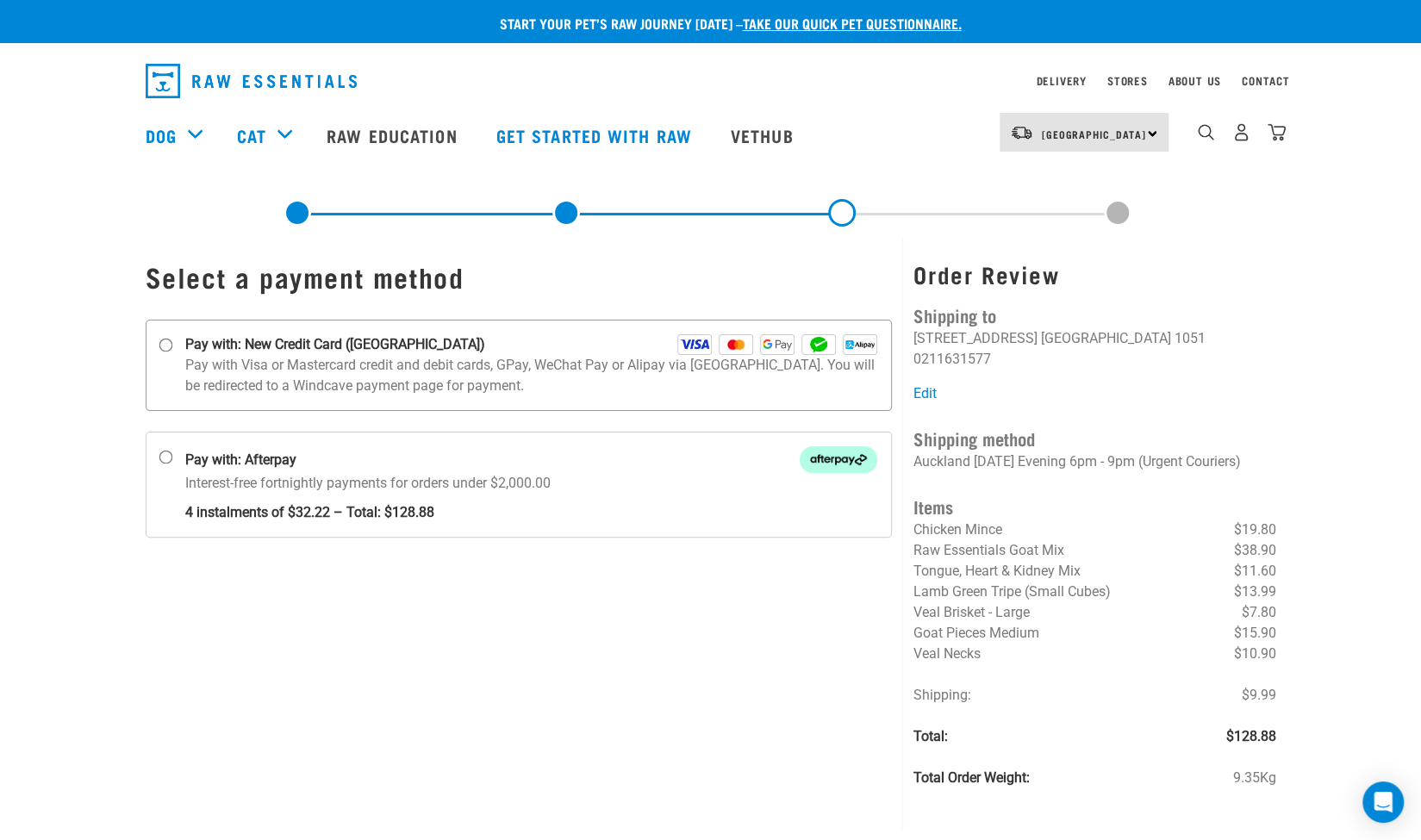
click at [165, 345] on input "Pay with: New Credit Card (Windcave)" at bounding box center [164, 345] width 13 height 13
radio input "true"
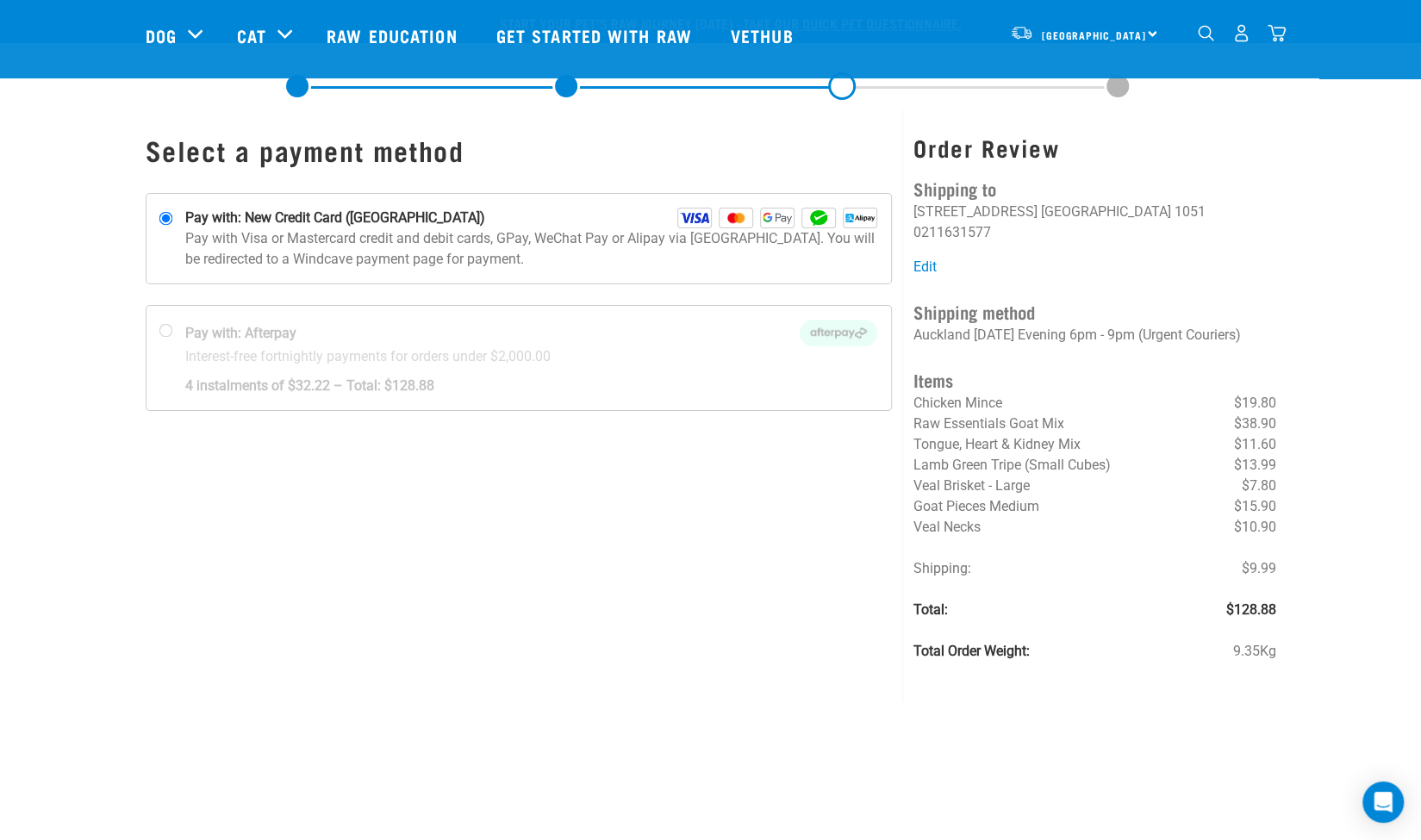
scroll to position [250, 0]
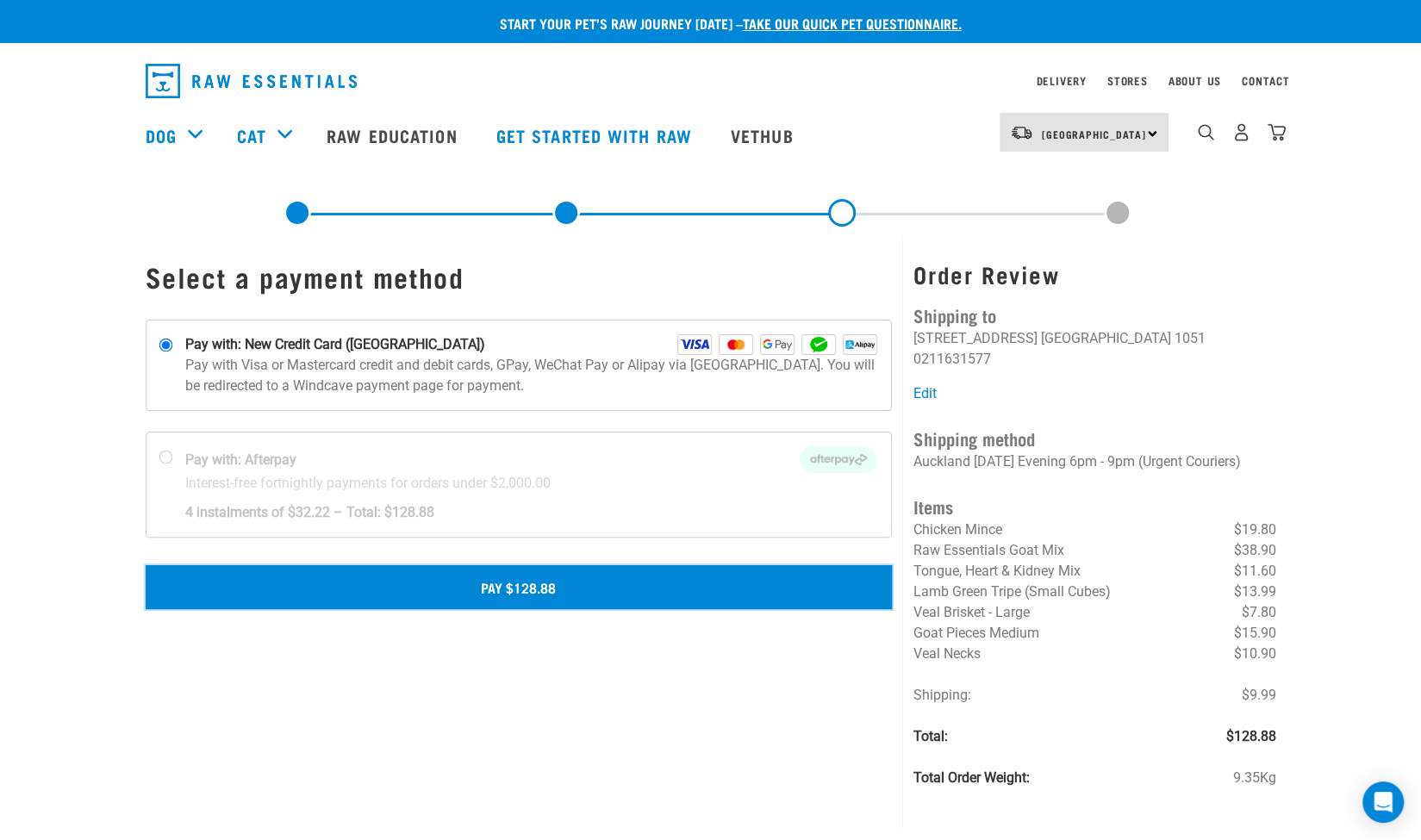
click at [558, 604] on button "Pay $128.88" at bounding box center [519, 587] width 747 height 43
click at [607, 588] on button "Pay $128.88" at bounding box center [519, 587] width 747 height 43
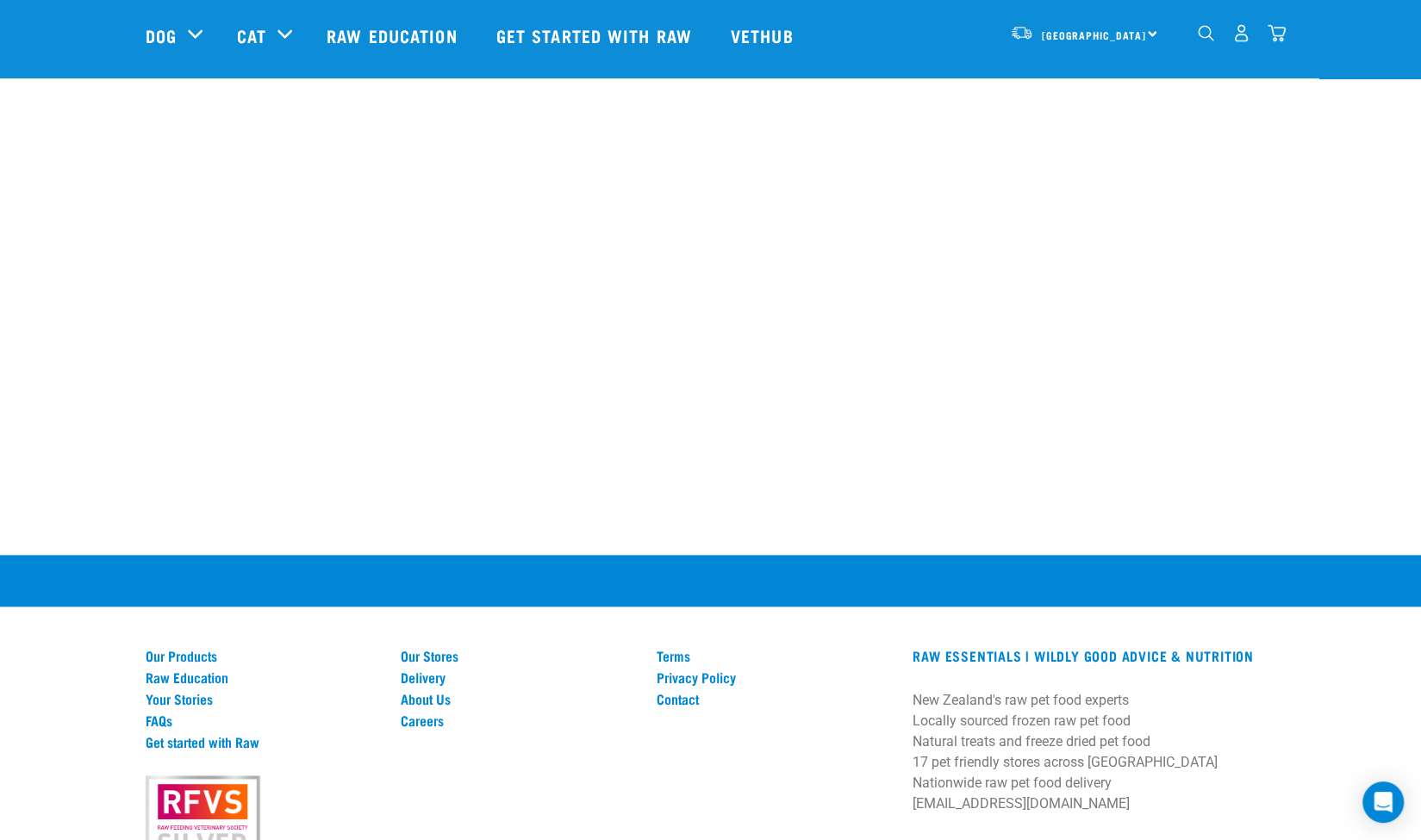
scroll to position [1108, 0]
